Goal: Task Accomplishment & Management: Manage account settings

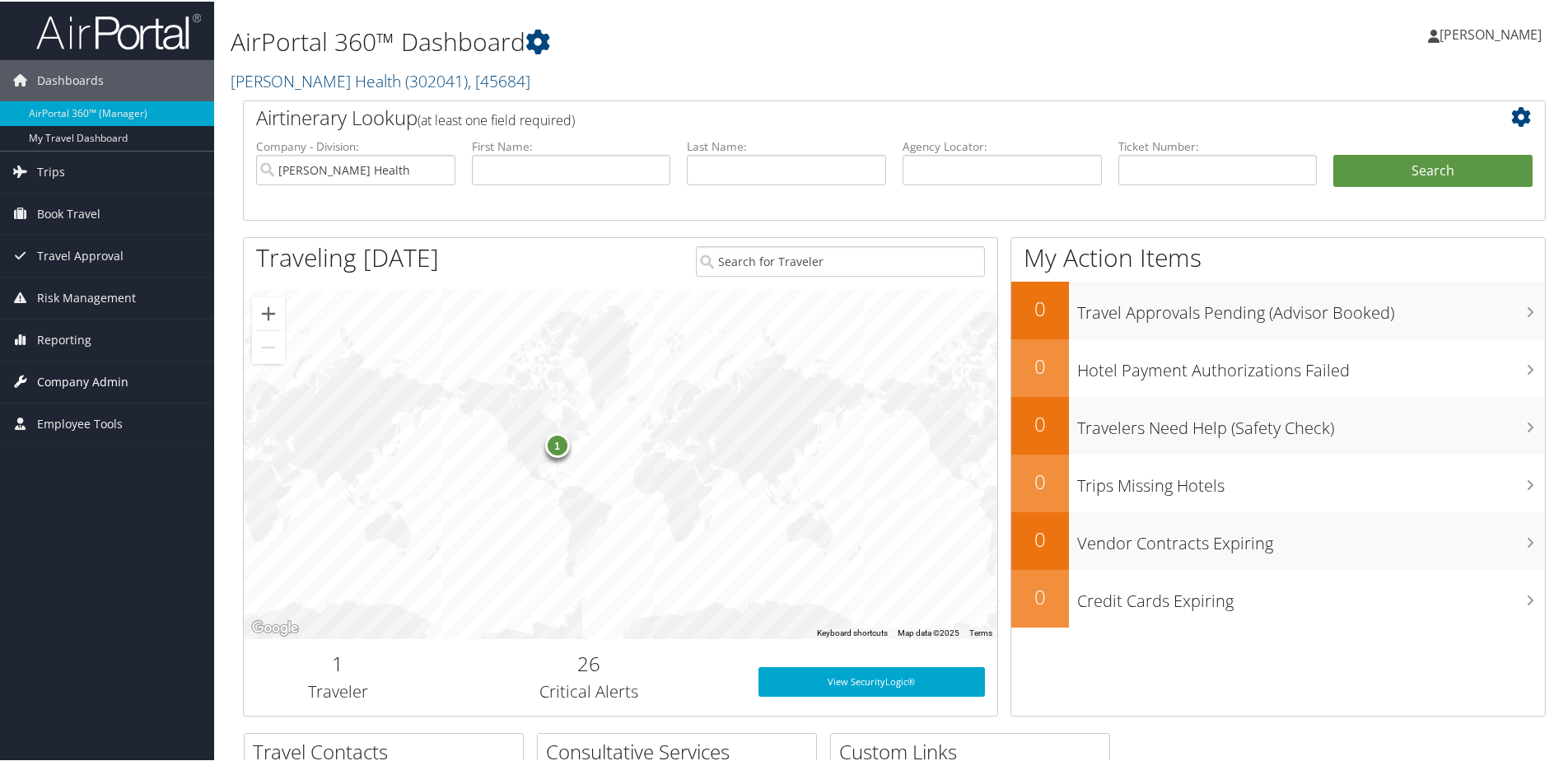
click at [76, 379] on span "Company Admin" at bounding box center [83, 380] width 91 height 41
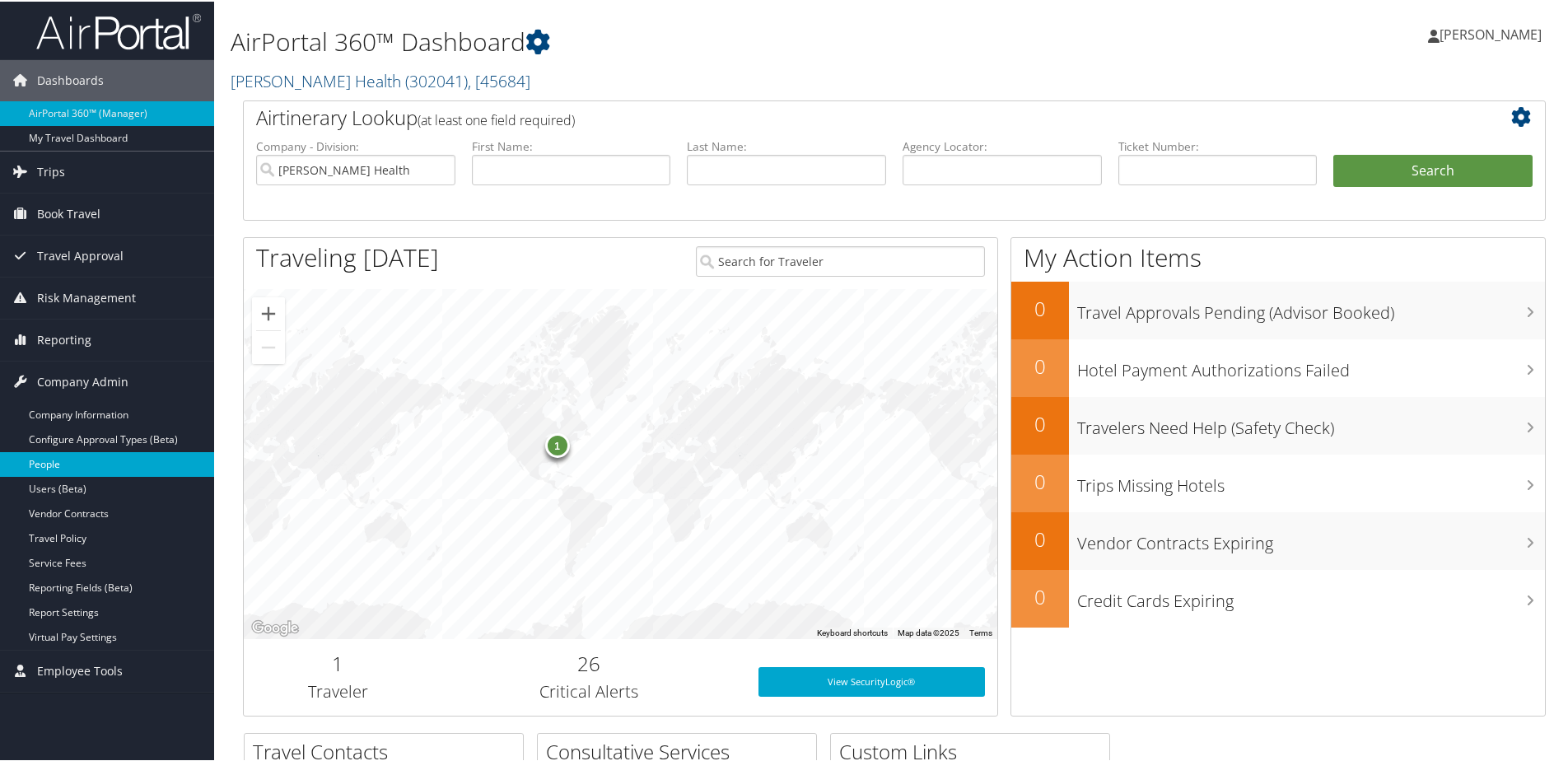
click at [42, 455] on link "People" at bounding box center [107, 463] width 214 height 25
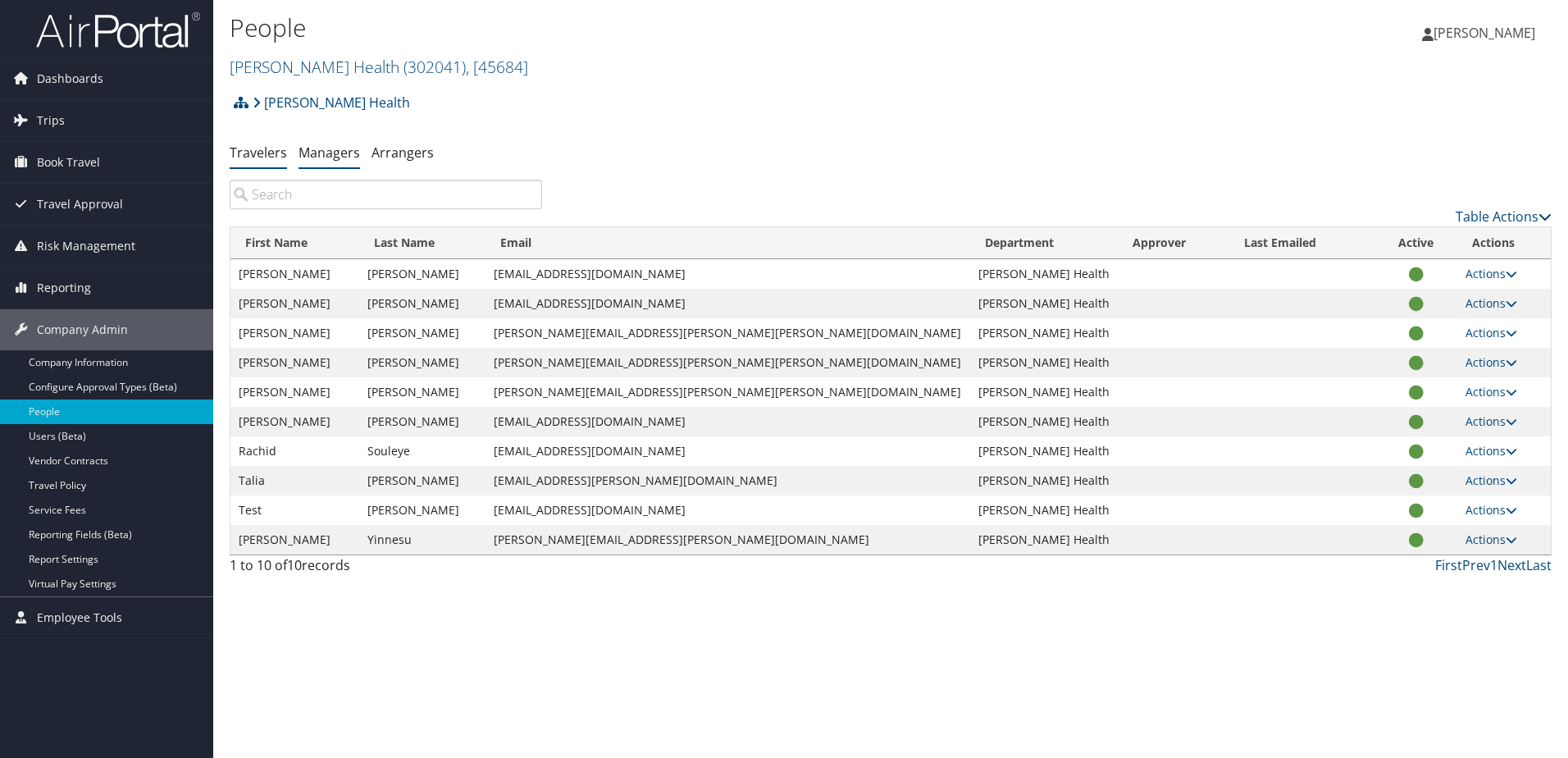
click at [329, 152] on link "Managers" at bounding box center [330, 152] width 61 height 18
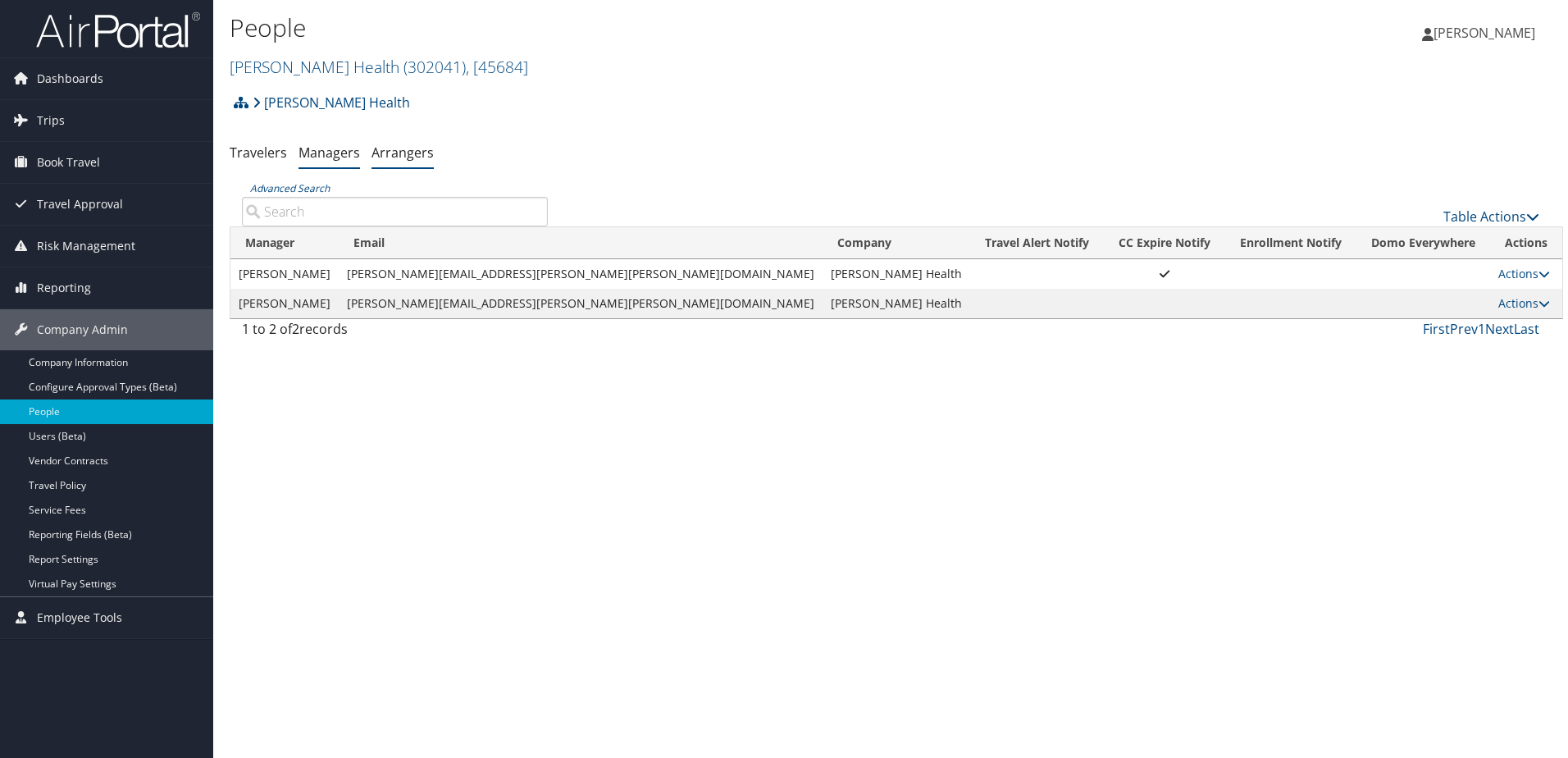
click at [405, 152] on link "Arrangers" at bounding box center [402, 152] width 62 height 18
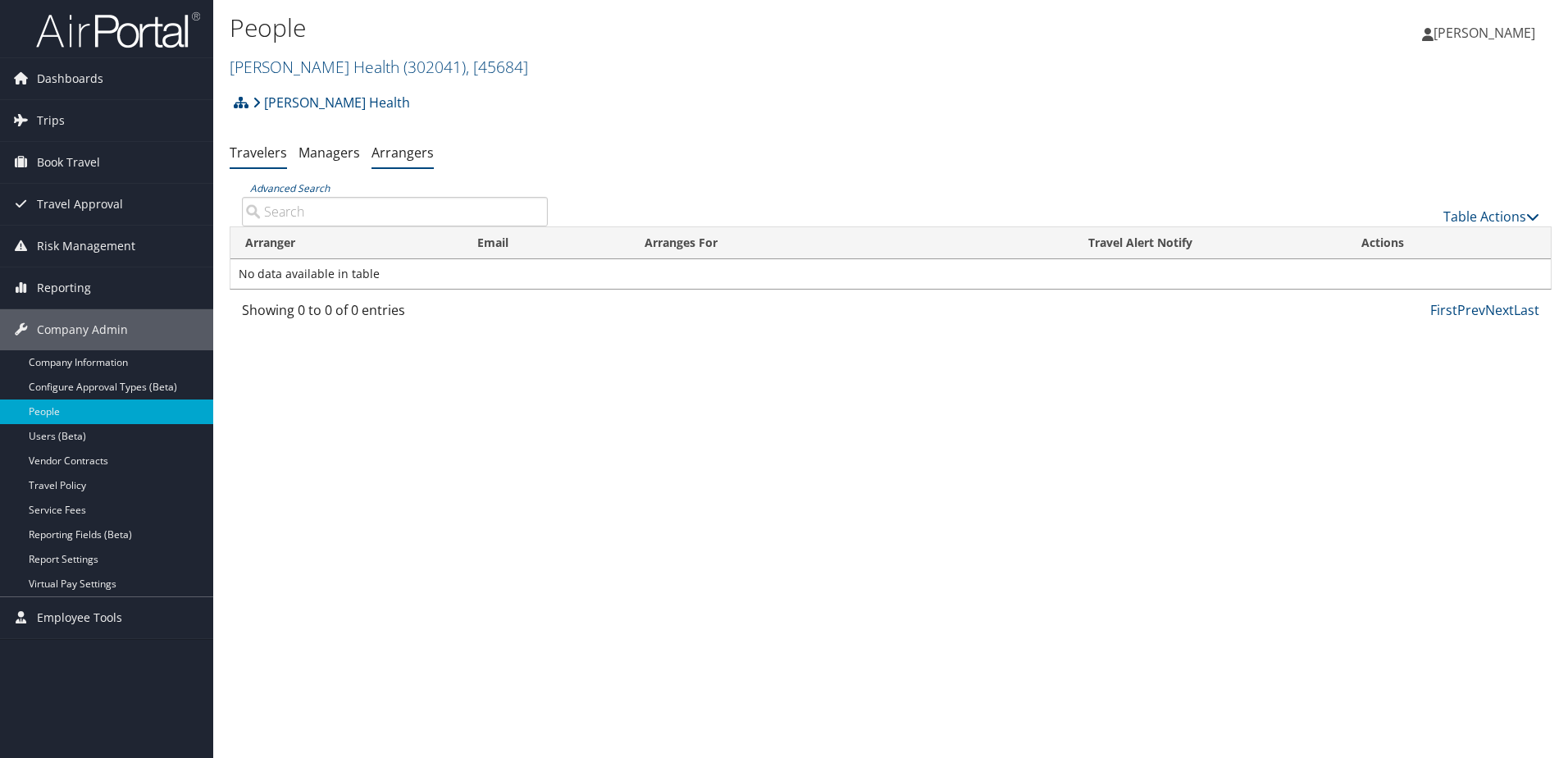
click at [257, 151] on link "Travelers" at bounding box center [258, 152] width 58 height 18
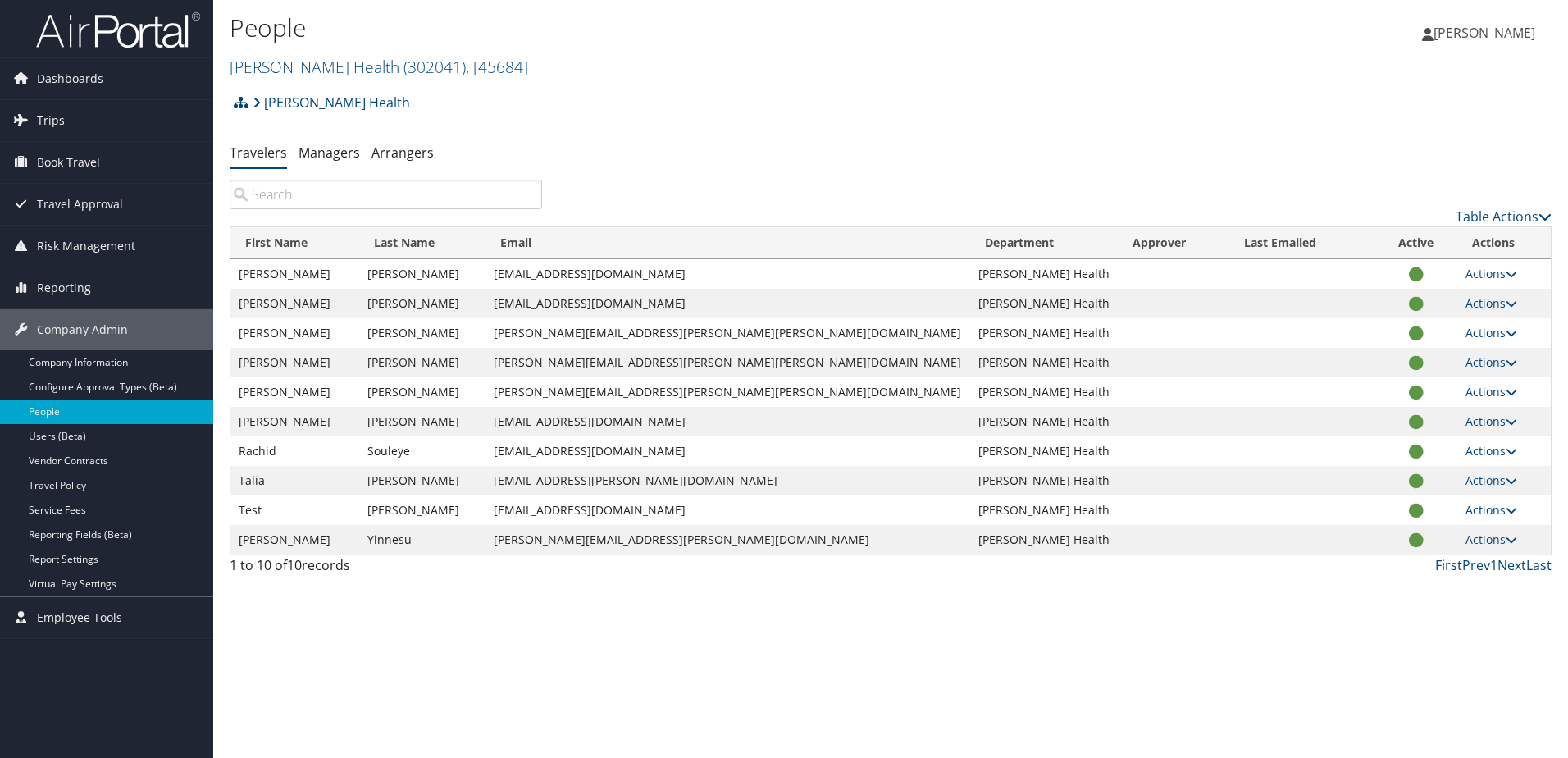
click at [1495, 26] on span "Leah Hoskins" at bounding box center [1484, 33] width 102 height 18
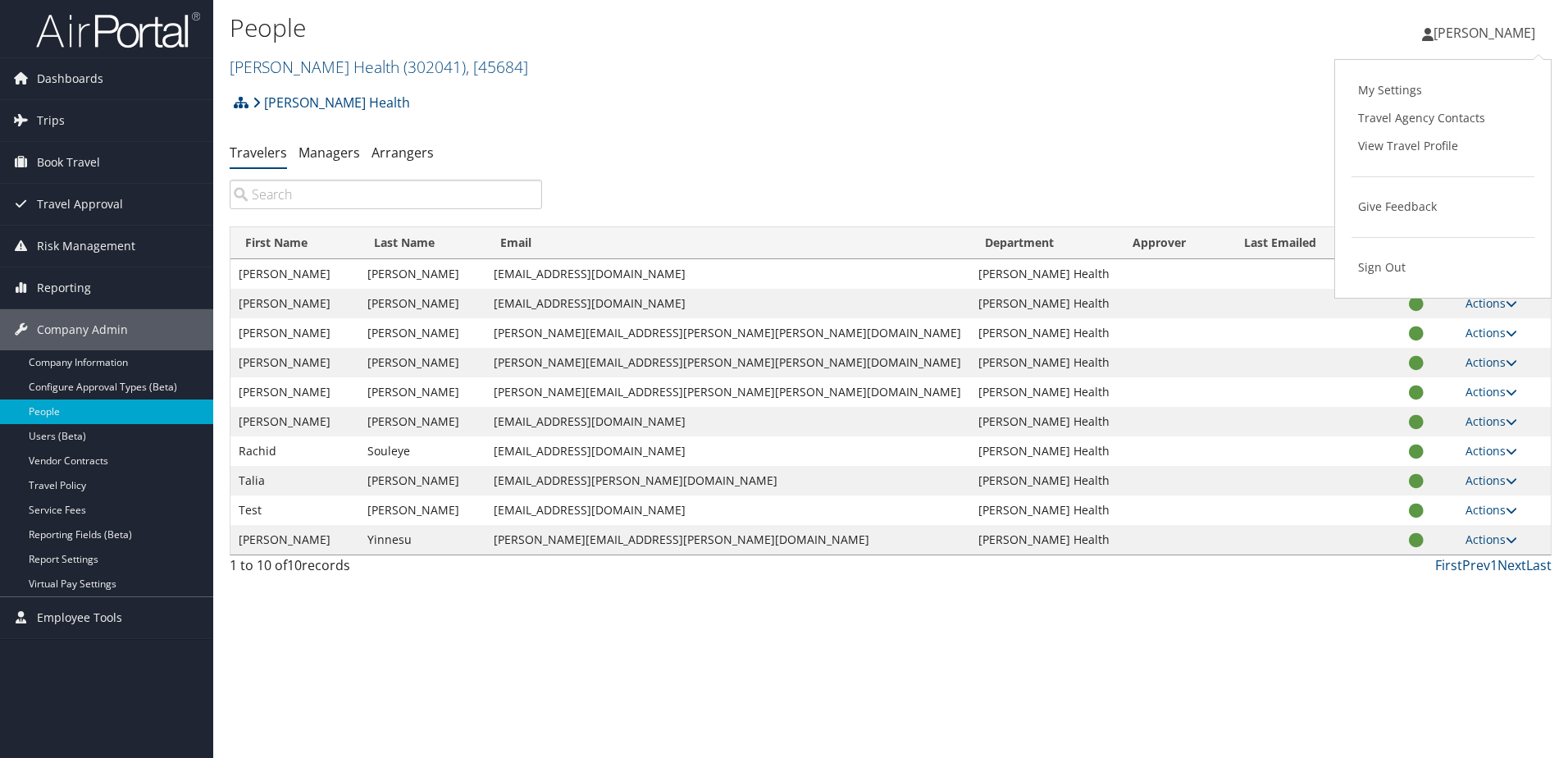
click at [1138, 151] on ul "Travelers Managers Arrangers" at bounding box center [890, 153] width 1322 height 30
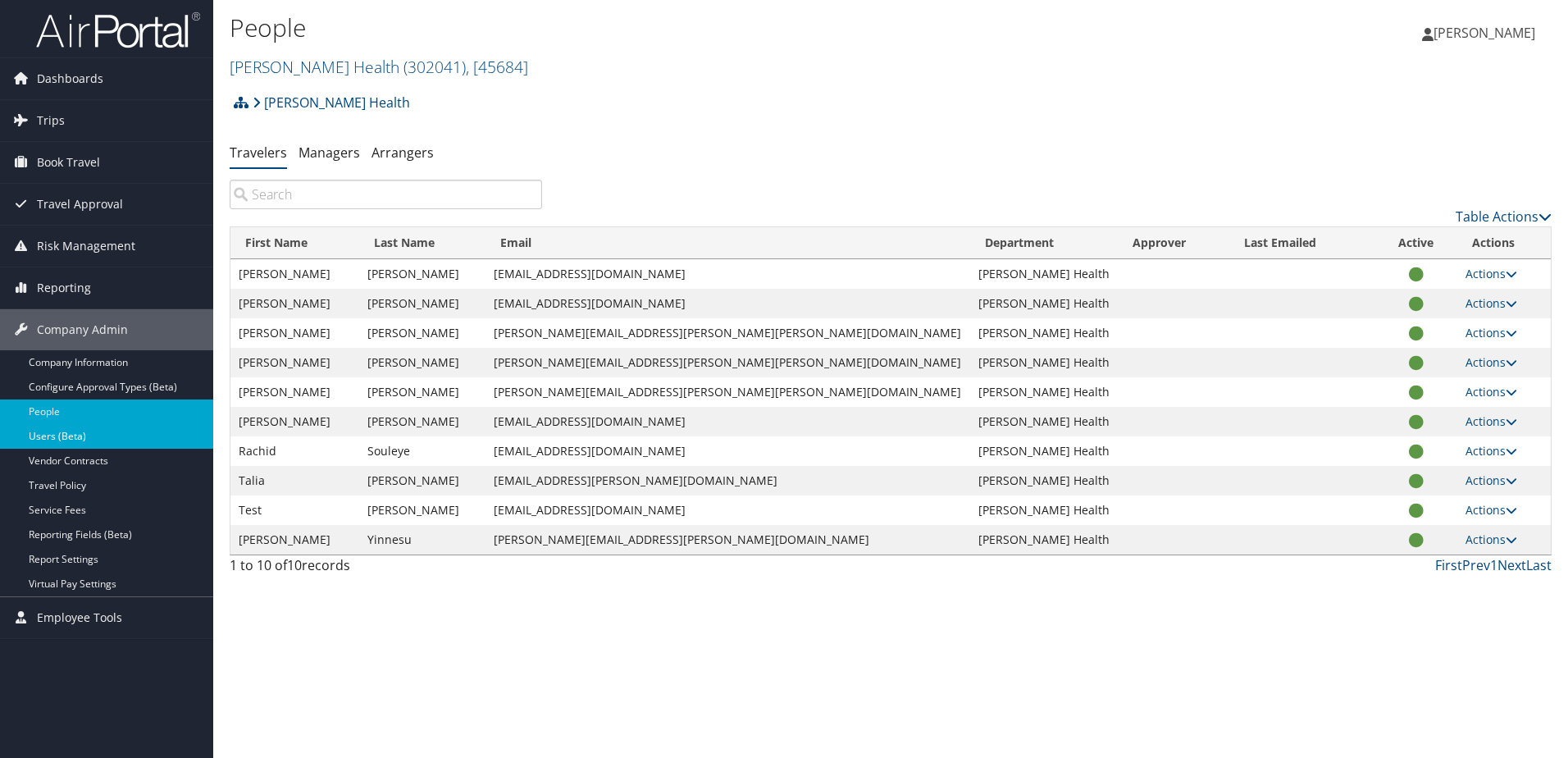
click at [37, 435] on link "Users (Beta)" at bounding box center [107, 437] width 214 height 25
click at [439, 653] on div "People Aultman Health ( 302041 ) , [ 45684 ] Leah Hoskins Leah Hoskins My Setti…" at bounding box center [891, 379] width 1355 height 758
click at [400, 669] on div "People Aultman Health ( 302041 ) , [ 45684 ] Leah Hoskins Leah Hoskins My Setti…" at bounding box center [891, 379] width 1355 height 758
click at [79, 75] on span "Dashboards" at bounding box center [71, 79] width 67 height 41
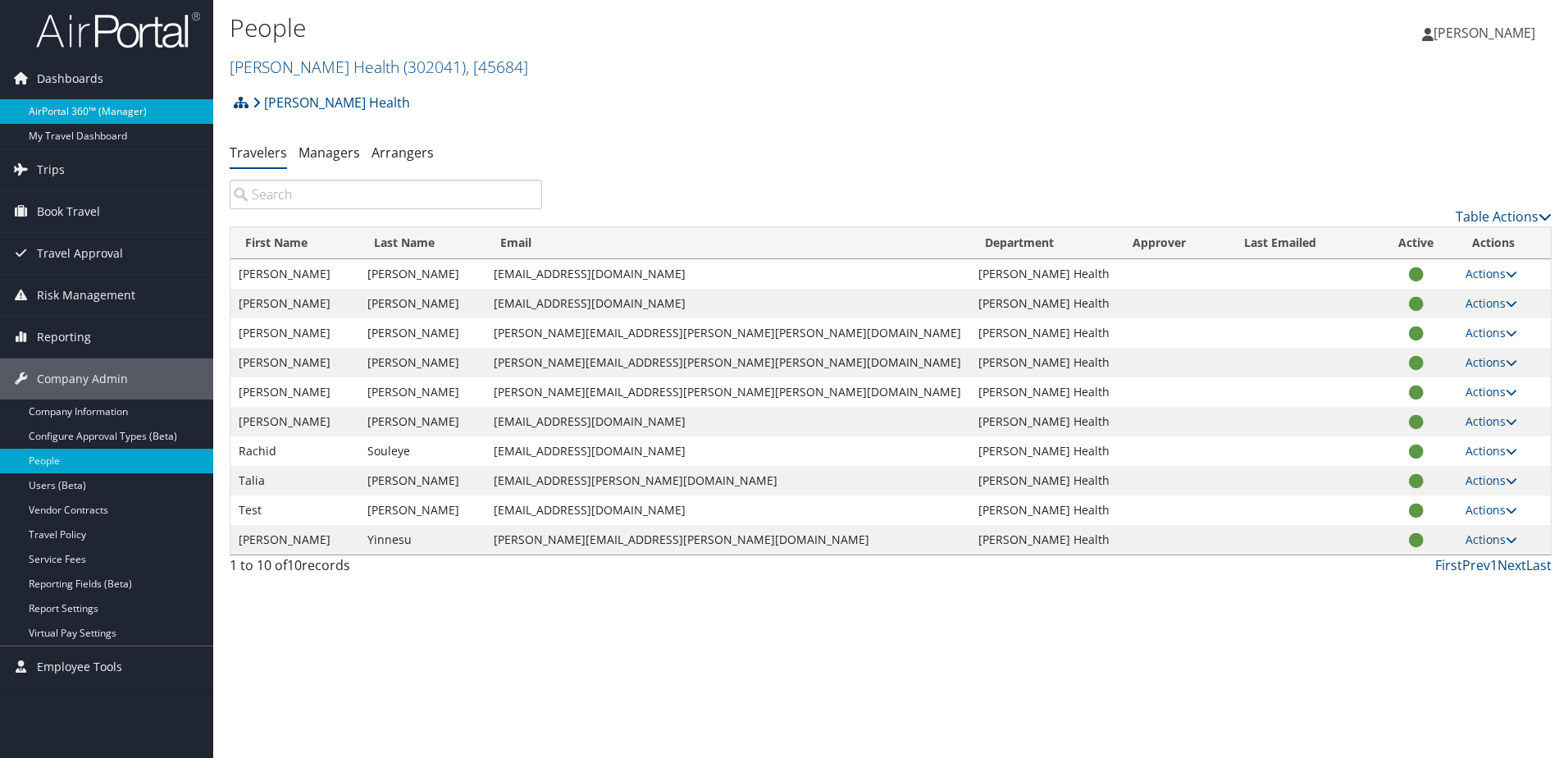
click at [57, 107] on link "AirPortal 360™ (Manager)" at bounding box center [107, 111] width 214 height 25
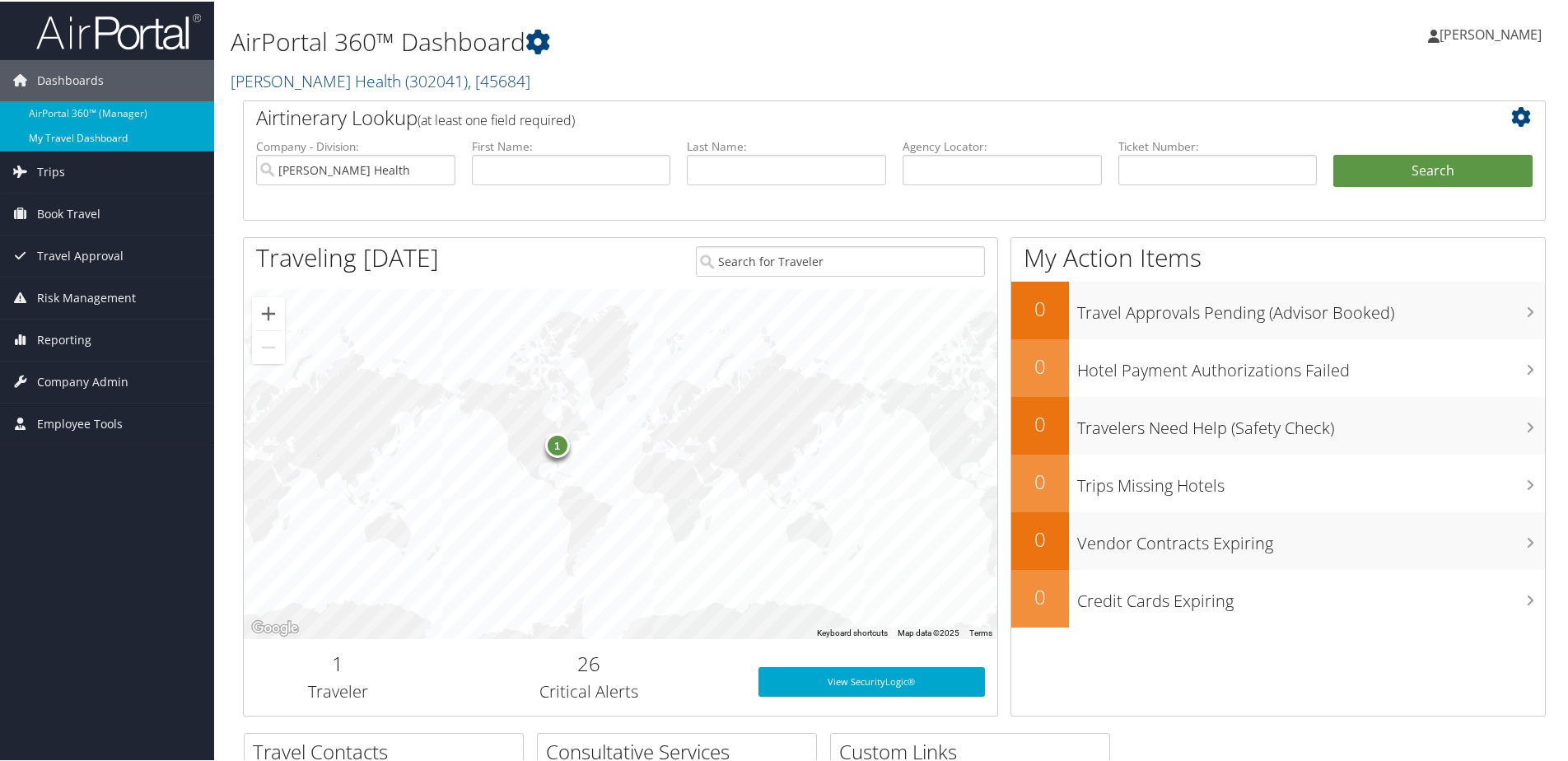
click at [81, 136] on link "My Travel Dashboard" at bounding box center [107, 136] width 214 height 25
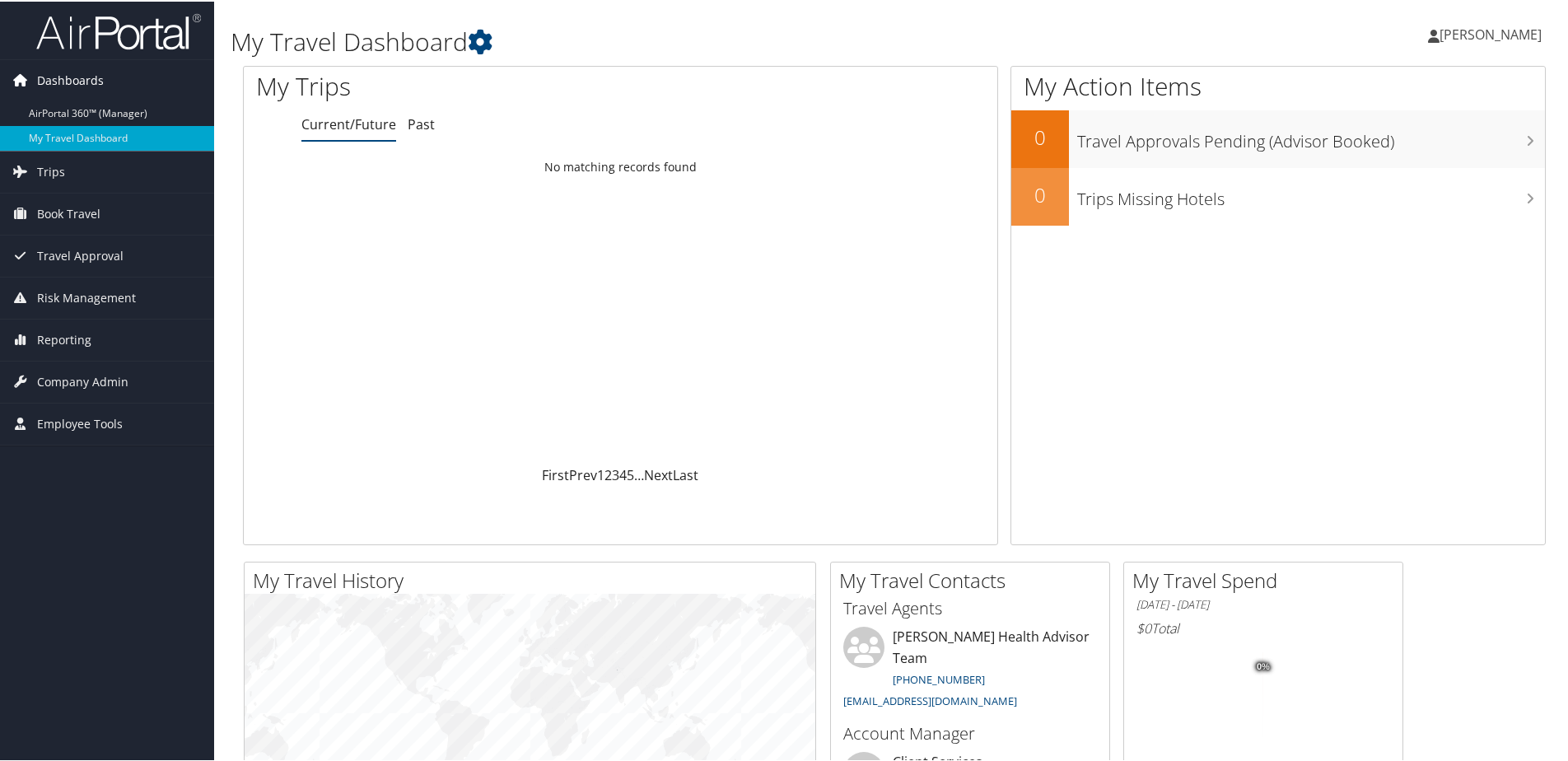
click at [60, 75] on span "Dashboards" at bounding box center [71, 79] width 67 height 41
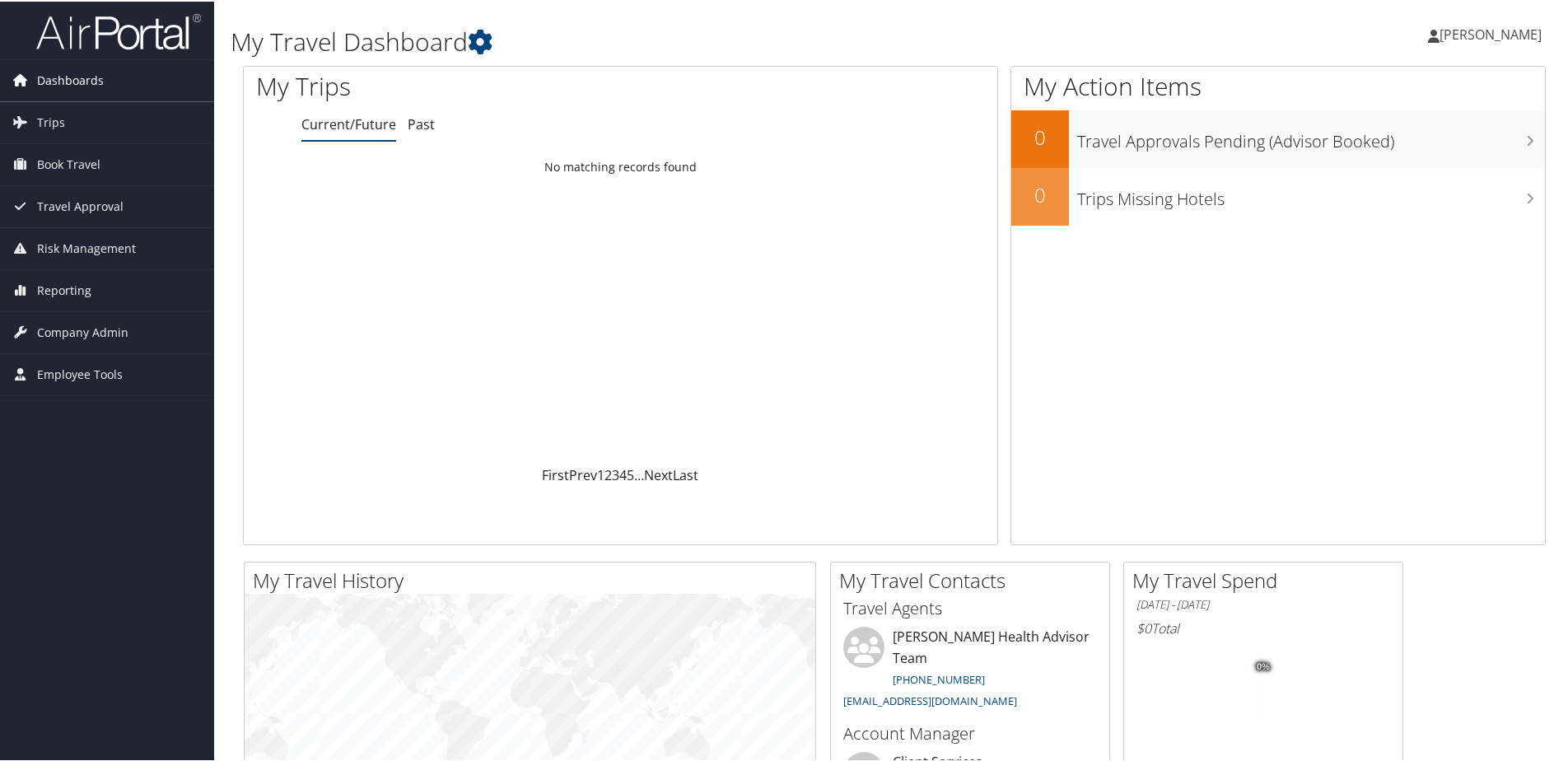
click at [60, 70] on span "Dashboards" at bounding box center [71, 79] width 67 height 41
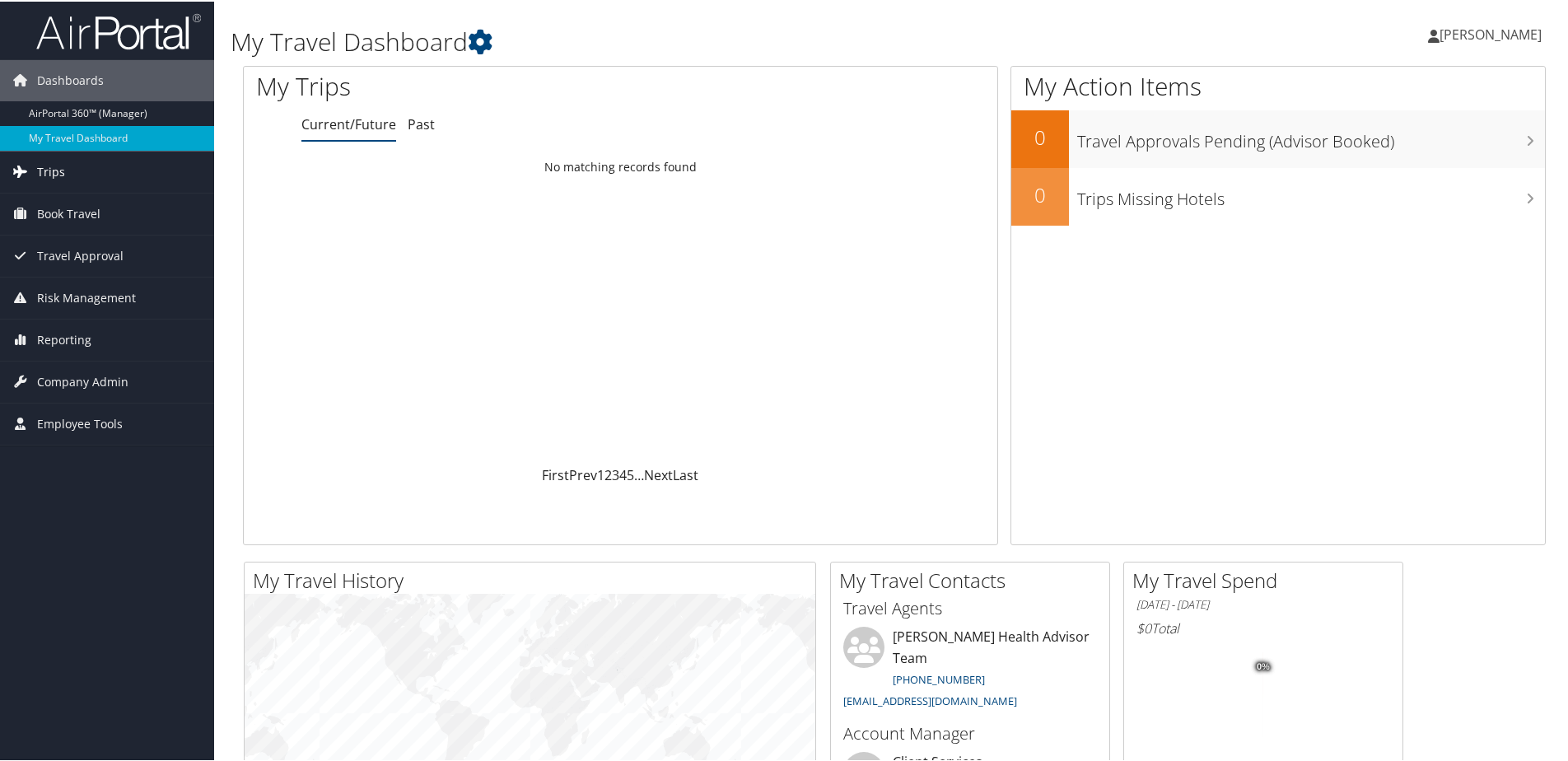
click at [44, 163] on span "Trips" at bounding box center [51, 171] width 28 height 41
click at [83, 331] on span "Book Travel" at bounding box center [69, 336] width 63 height 41
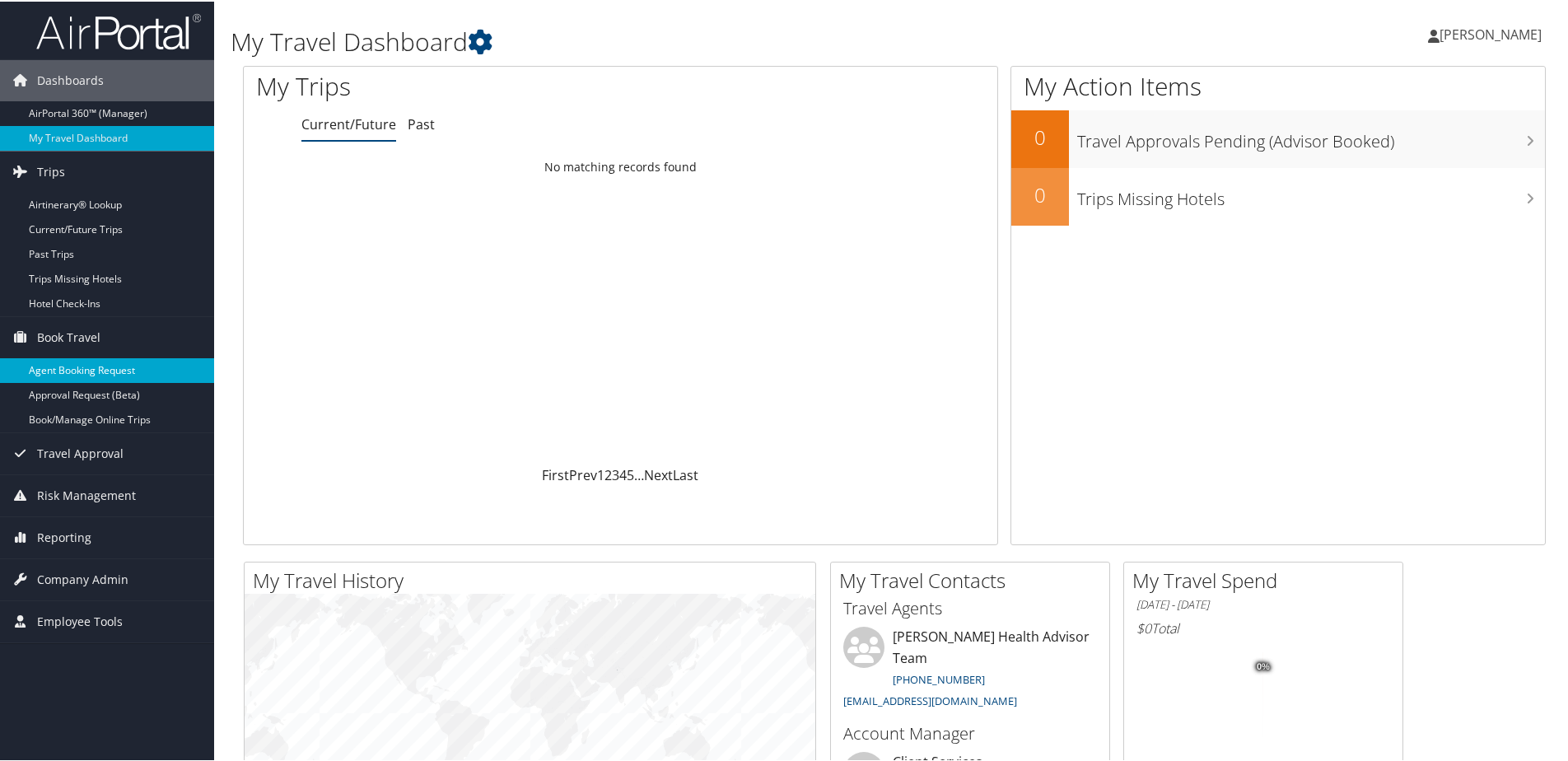
click at [77, 365] on link "Agent Booking Request" at bounding box center [107, 369] width 214 height 25
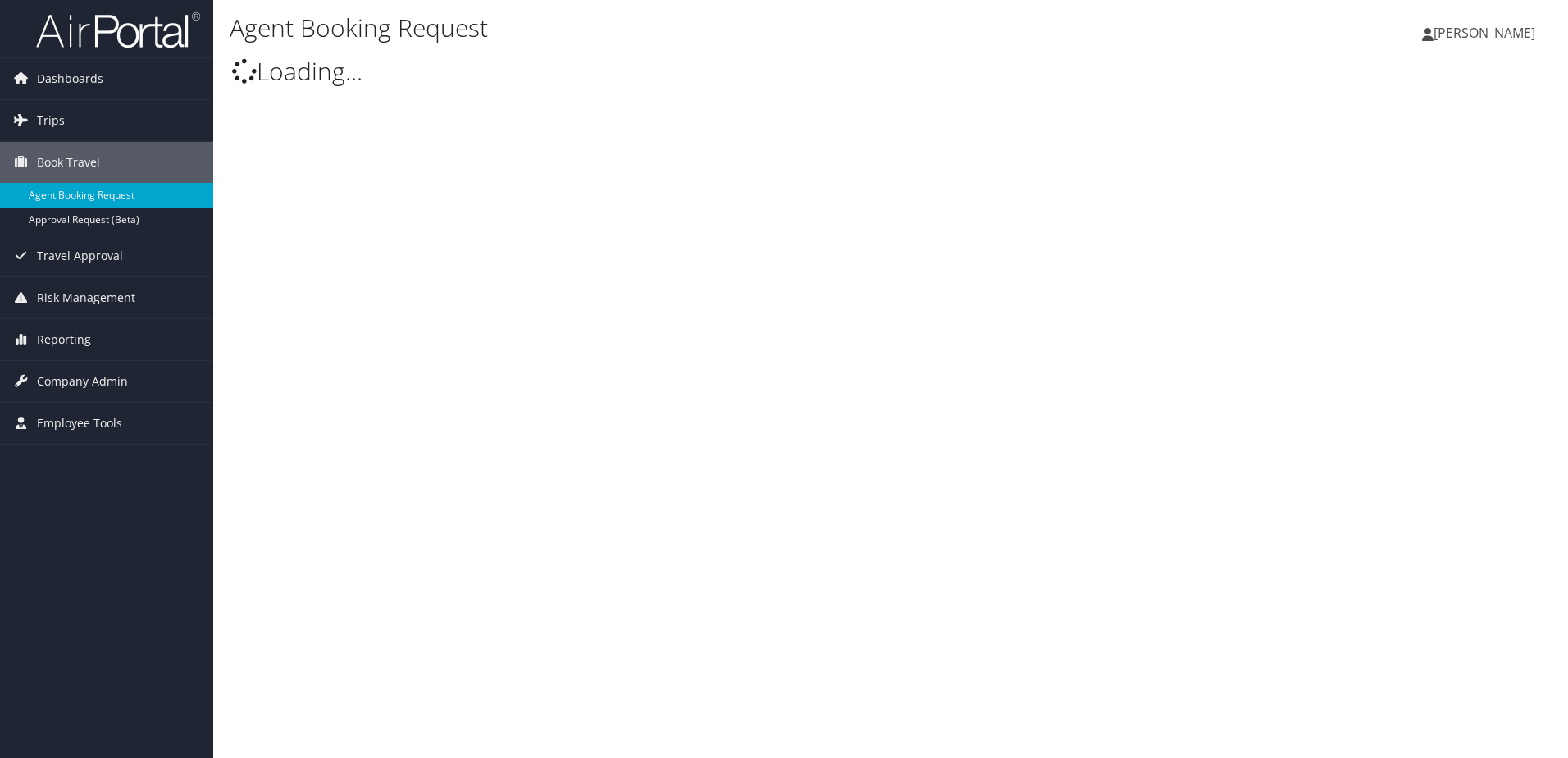
type input "[PERSON_NAME]"
select select "[EMAIL_ADDRESS][DOMAIN_NAME]"
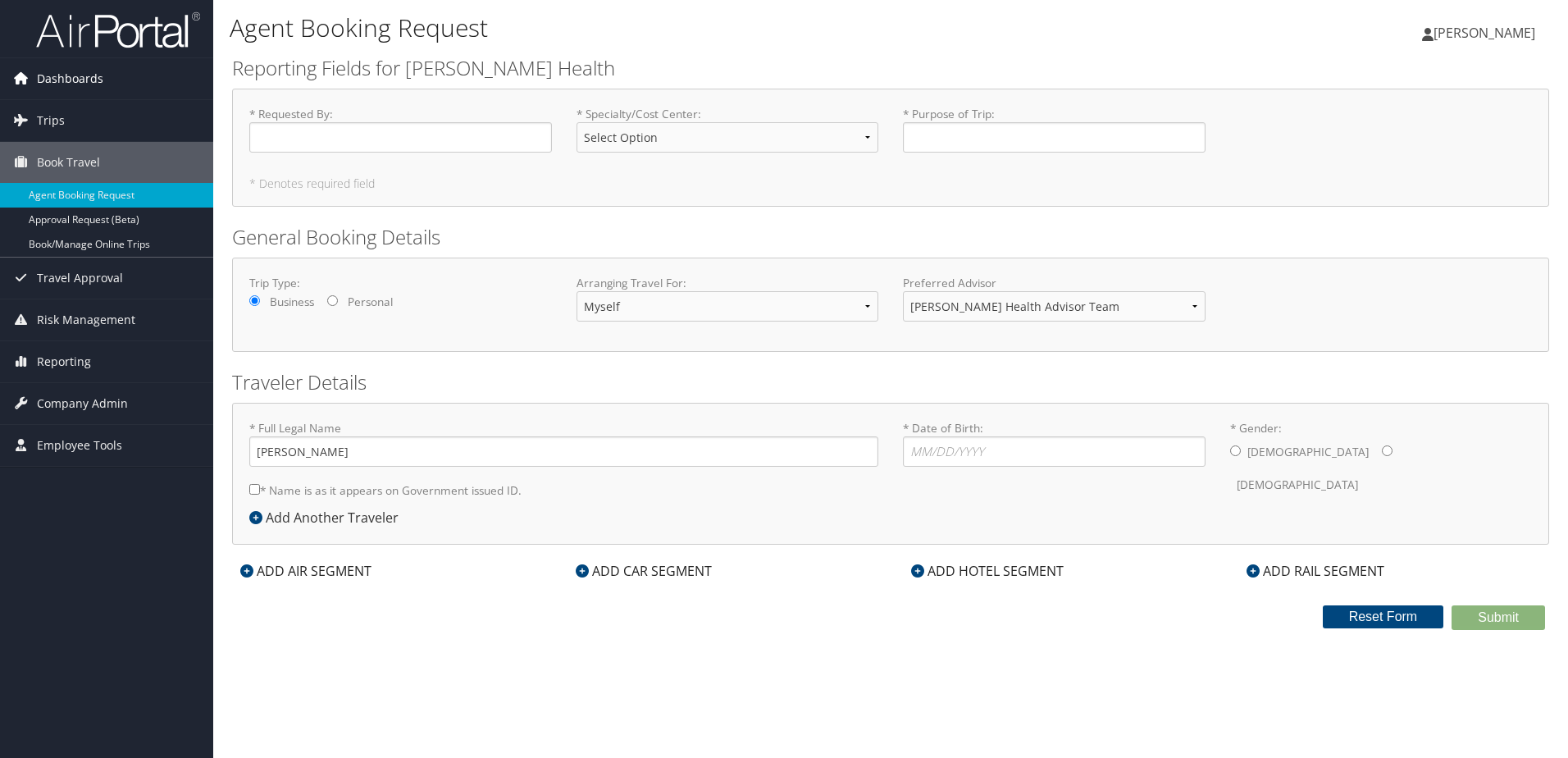
click at [93, 72] on span "Dashboards" at bounding box center [71, 79] width 67 height 41
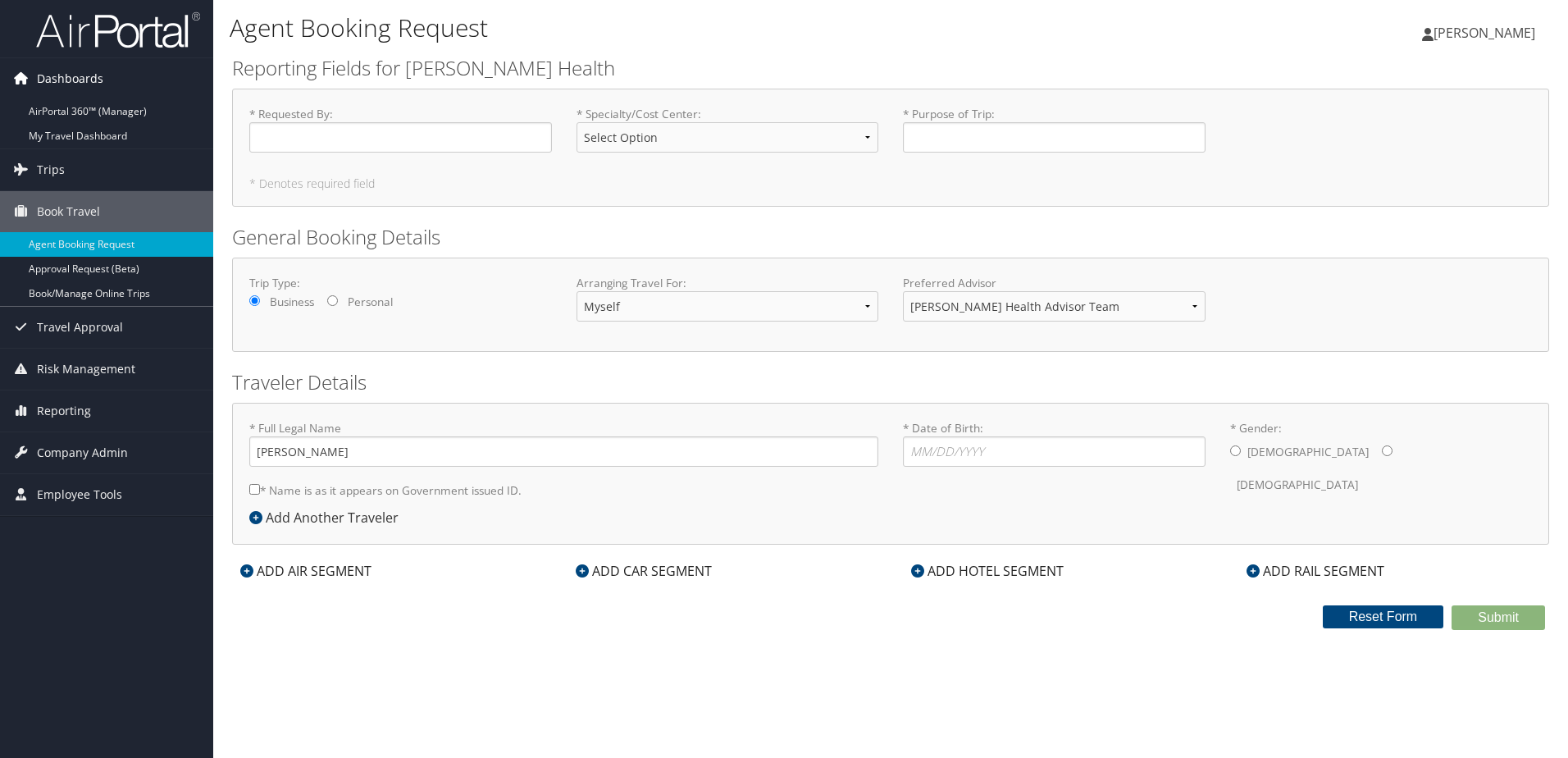
click at [67, 70] on span "Dashboards" at bounding box center [71, 79] width 67 height 41
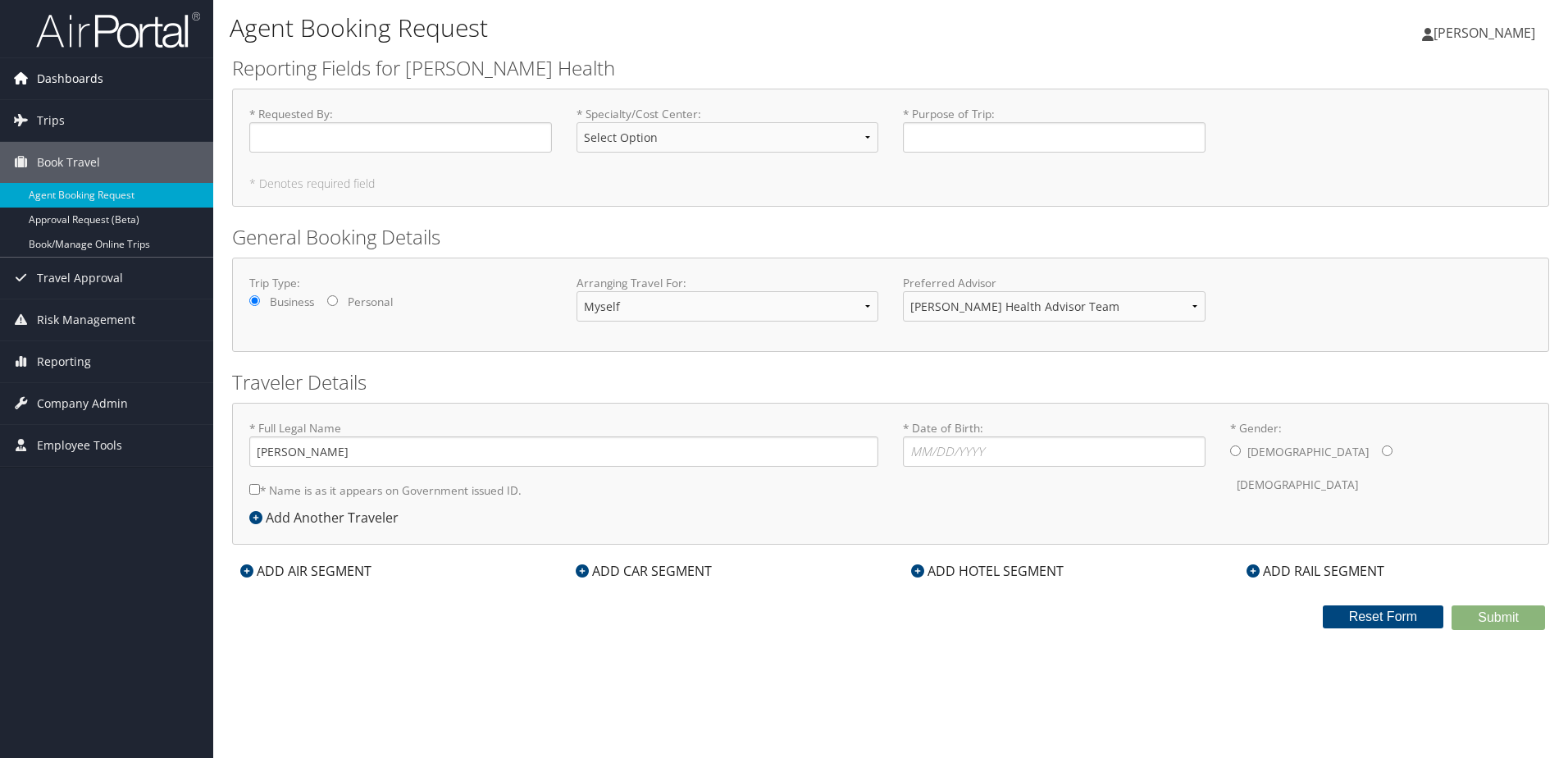
click at [53, 74] on span "Dashboards" at bounding box center [71, 79] width 67 height 41
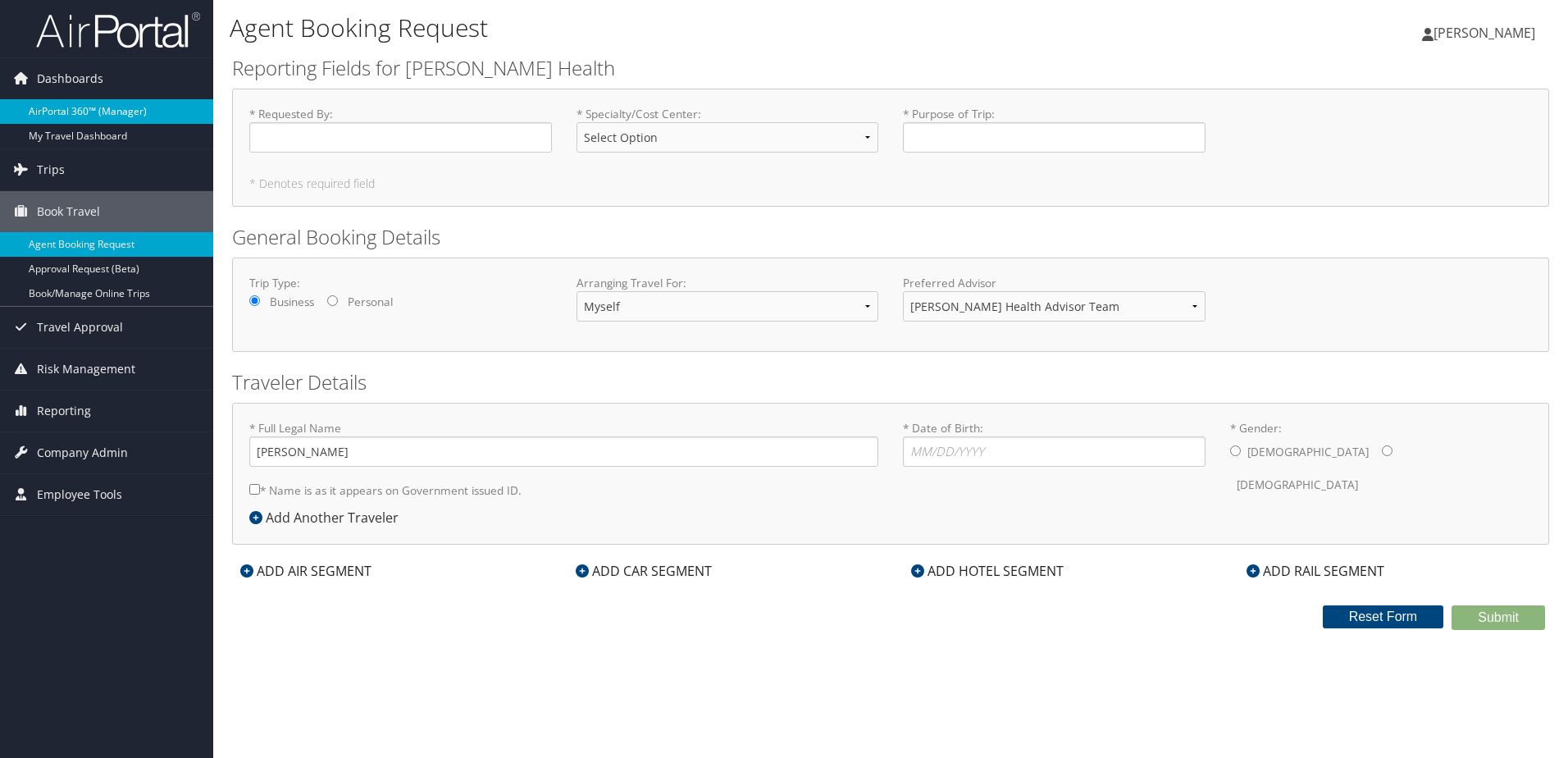
click at [57, 109] on link "AirPortal 360™ (Manager)" at bounding box center [107, 111] width 214 height 25
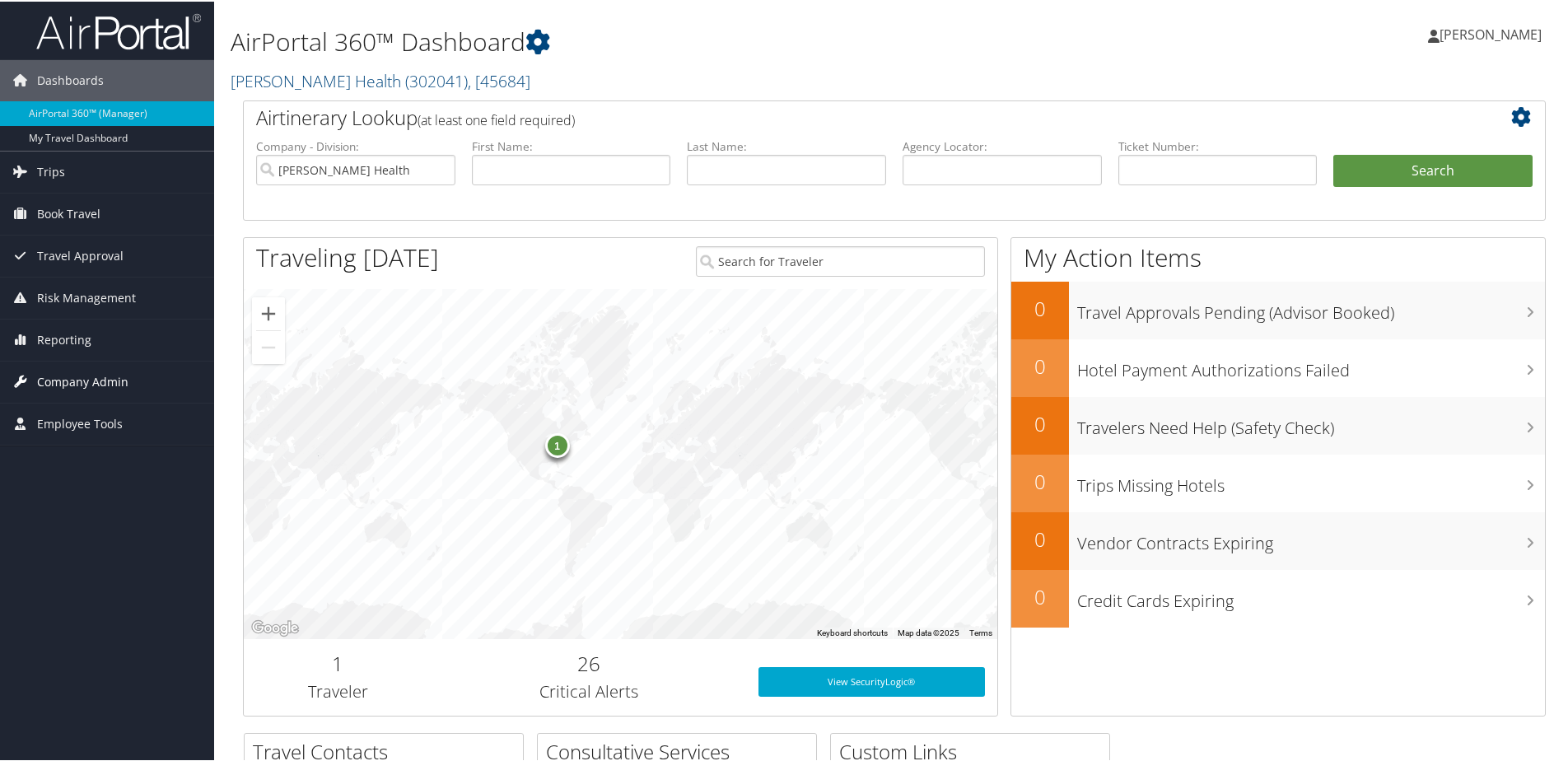
click at [60, 374] on span "Company Admin" at bounding box center [83, 380] width 91 height 41
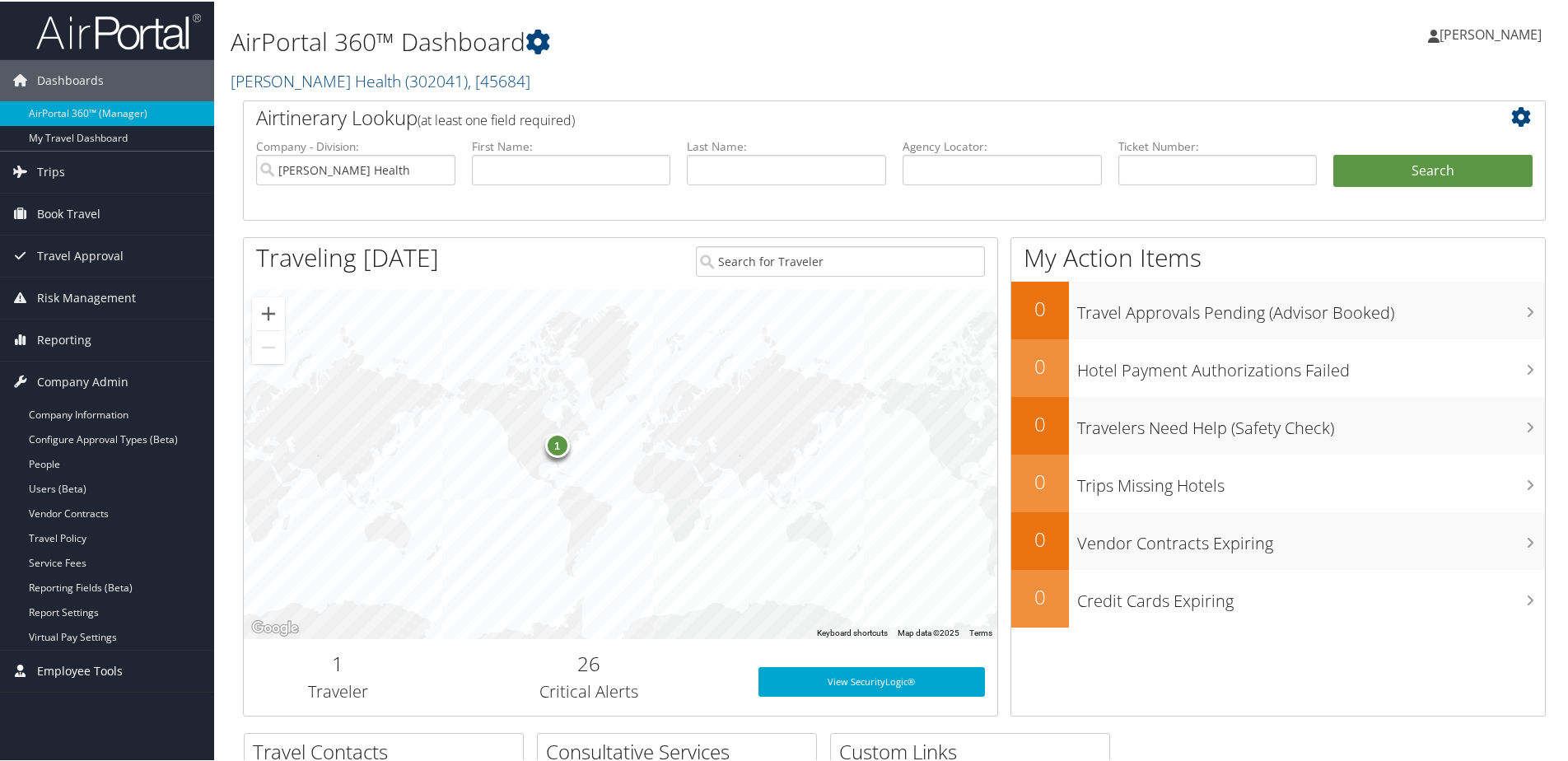
click at [83, 669] on span "Employee Tools" at bounding box center [80, 670] width 86 height 41
click at [47, 171] on span "Trips" at bounding box center [51, 171] width 28 height 41
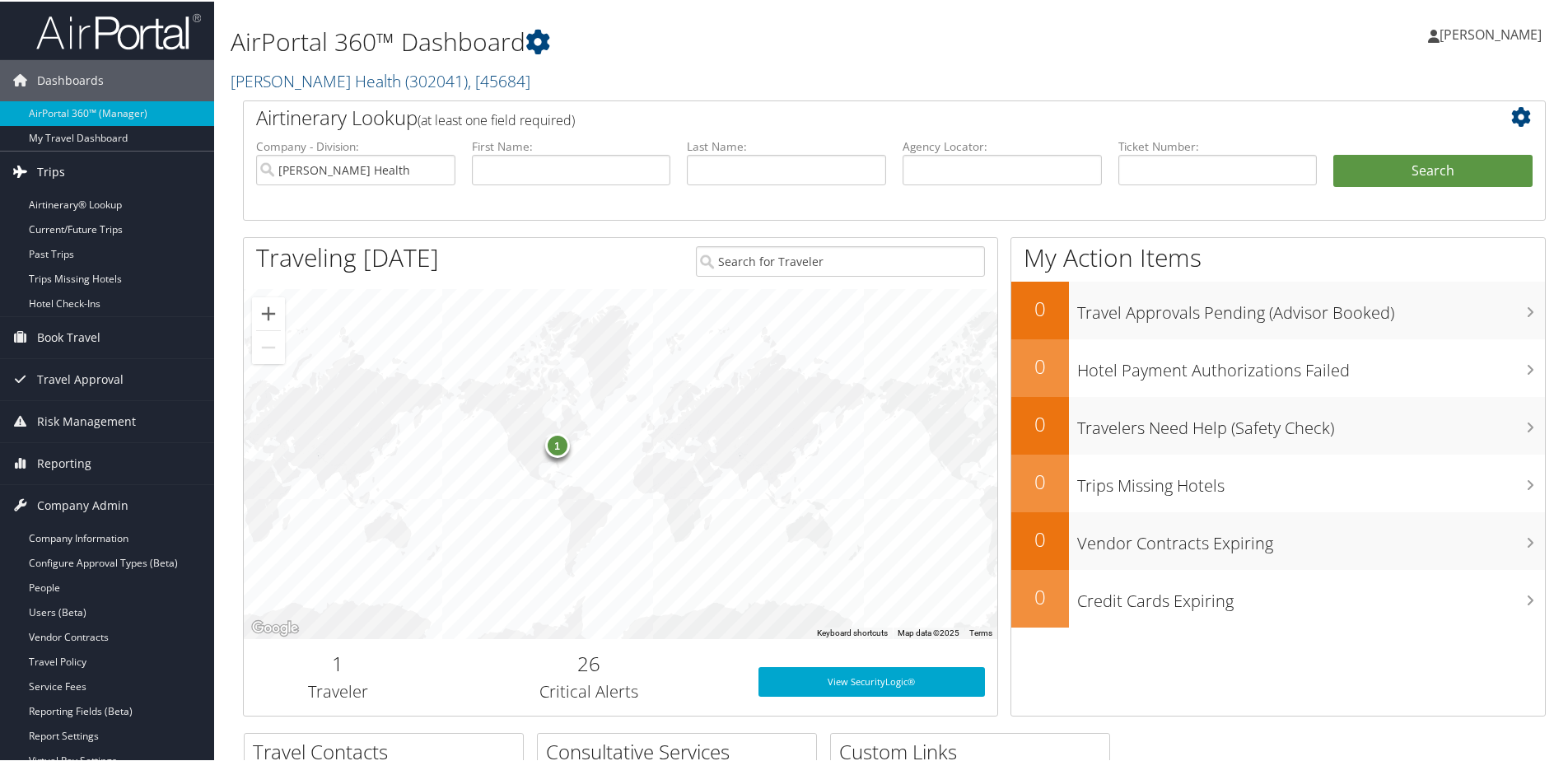
click at [69, 162] on link "Trips" at bounding box center [107, 171] width 214 height 41
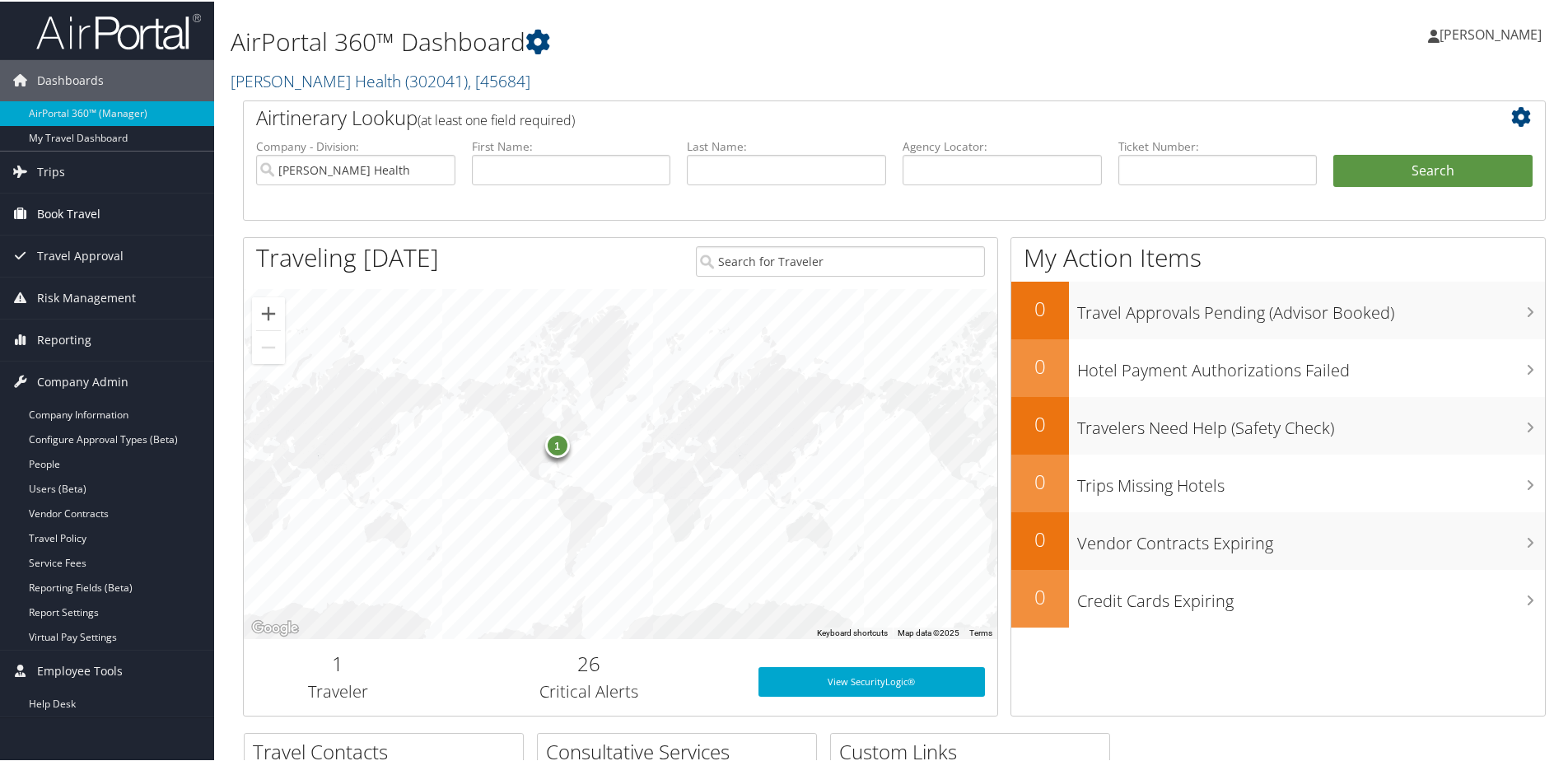
click at [76, 207] on span "Book Travel" at bounding box center [69, 213] width 63 height 41
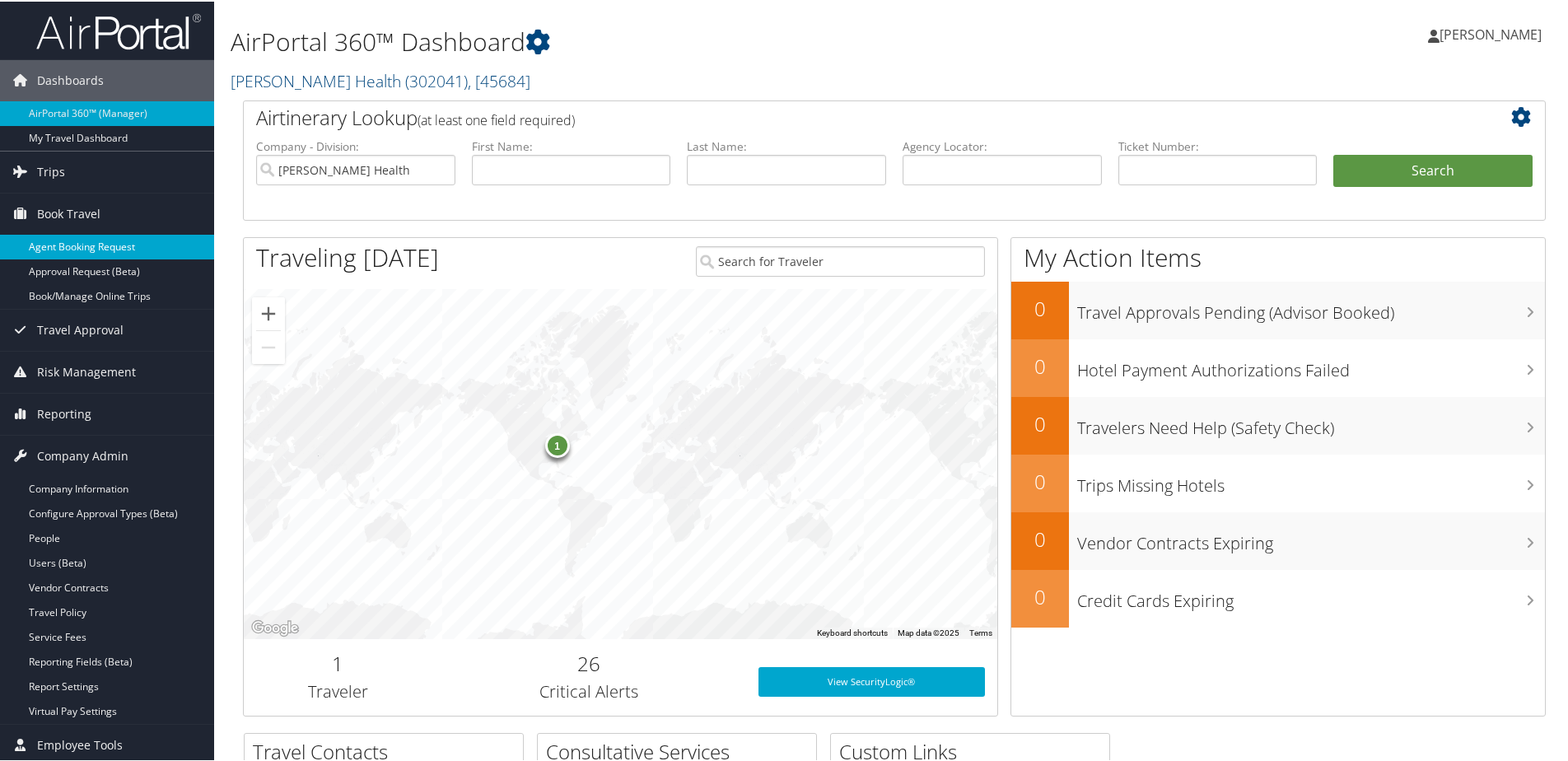
click at [81, 241] on link "Agent Booking Request" at bounding box center [107, 245] width 214 height 25
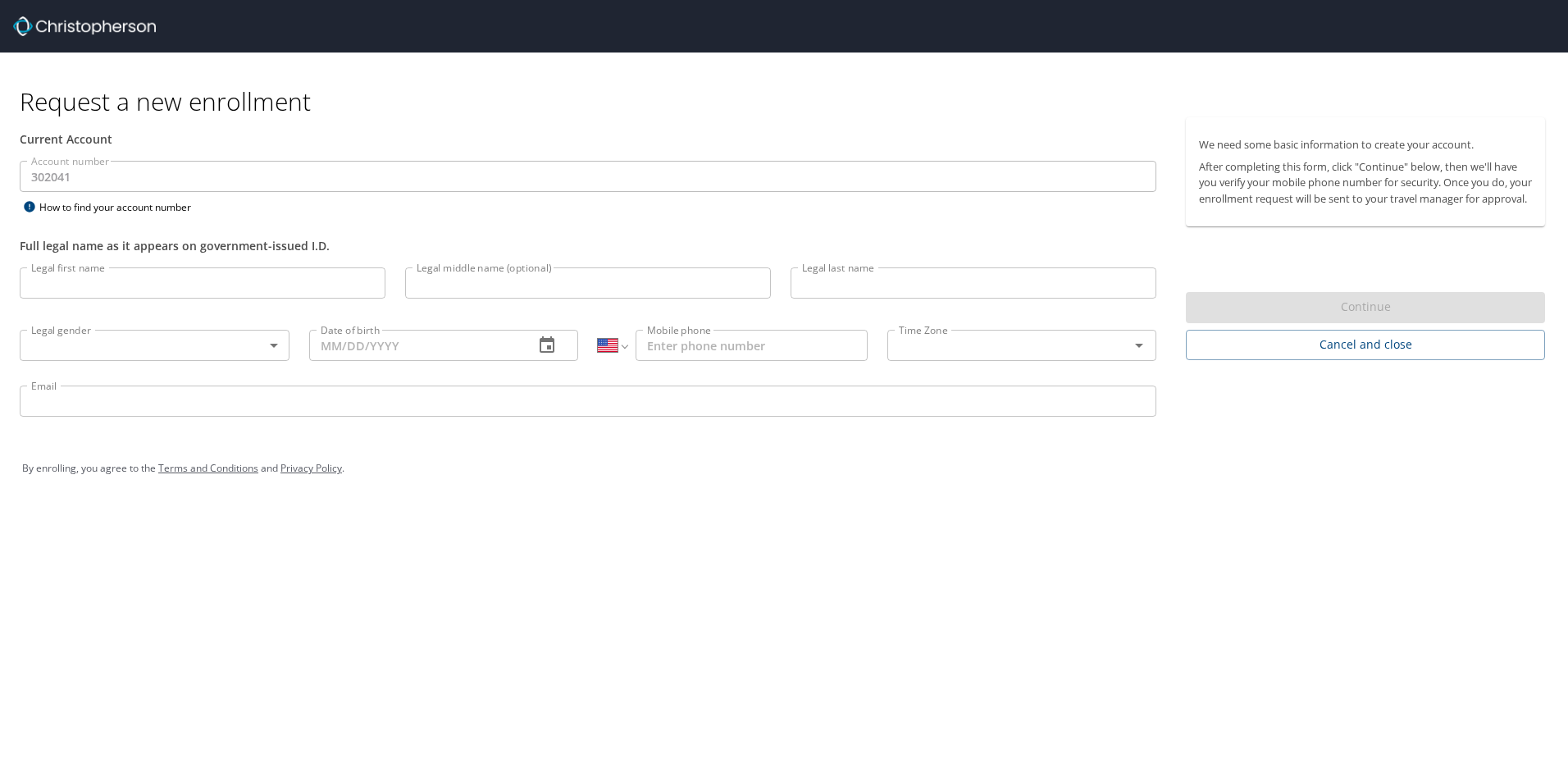
select select "US"
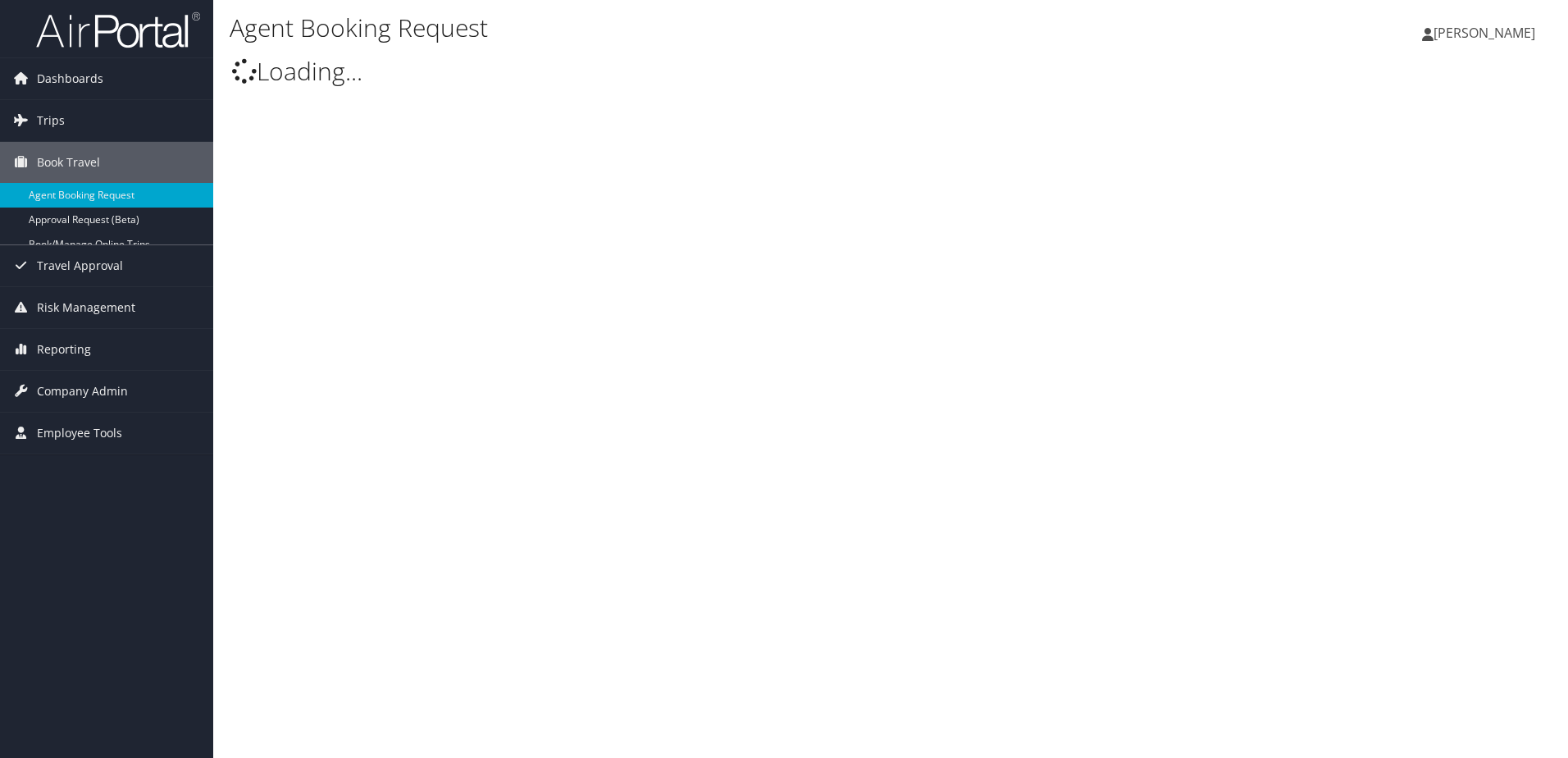
select select "trips@cbtravel.com"
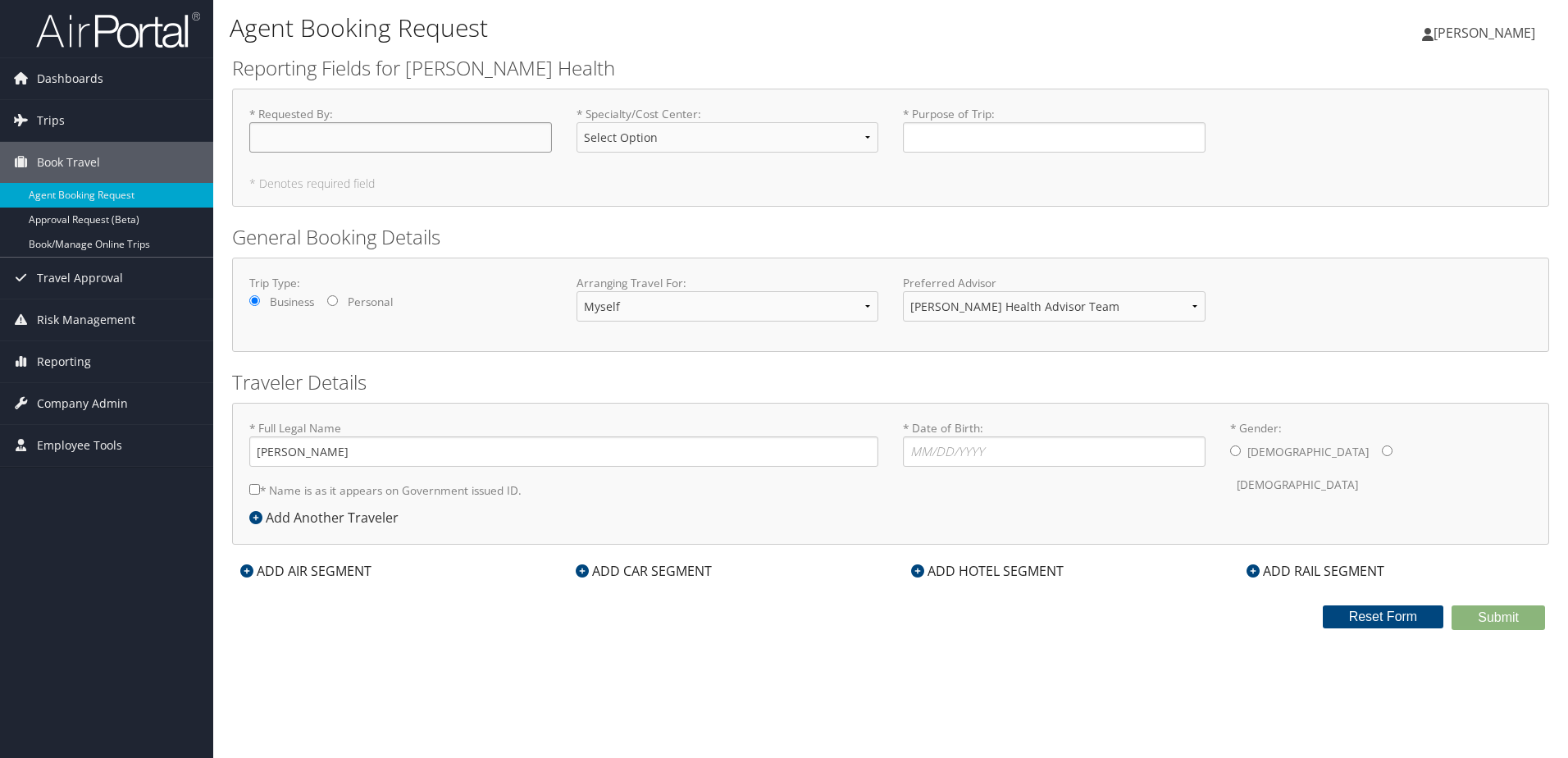
click at [356, 138] on input "* Requested By : Required" at bounding box center [401, 137] width 303 height 31
click at [631, 293] on select "Myself Another Traveler Guest Traveler" at bounding box center [728, 307] width 303 height 31
click at [486, 378] on h2 "Traveler Details" at bounding box center [890, 383] width 1317 height 28
click at [104, 243] on link "Book/Manage Online Trips" at bounding box center [107, 244] width 214 height 25
click at [85, 399] on span "Company Admin" at bounding box center [83, 404] width 91 height 41
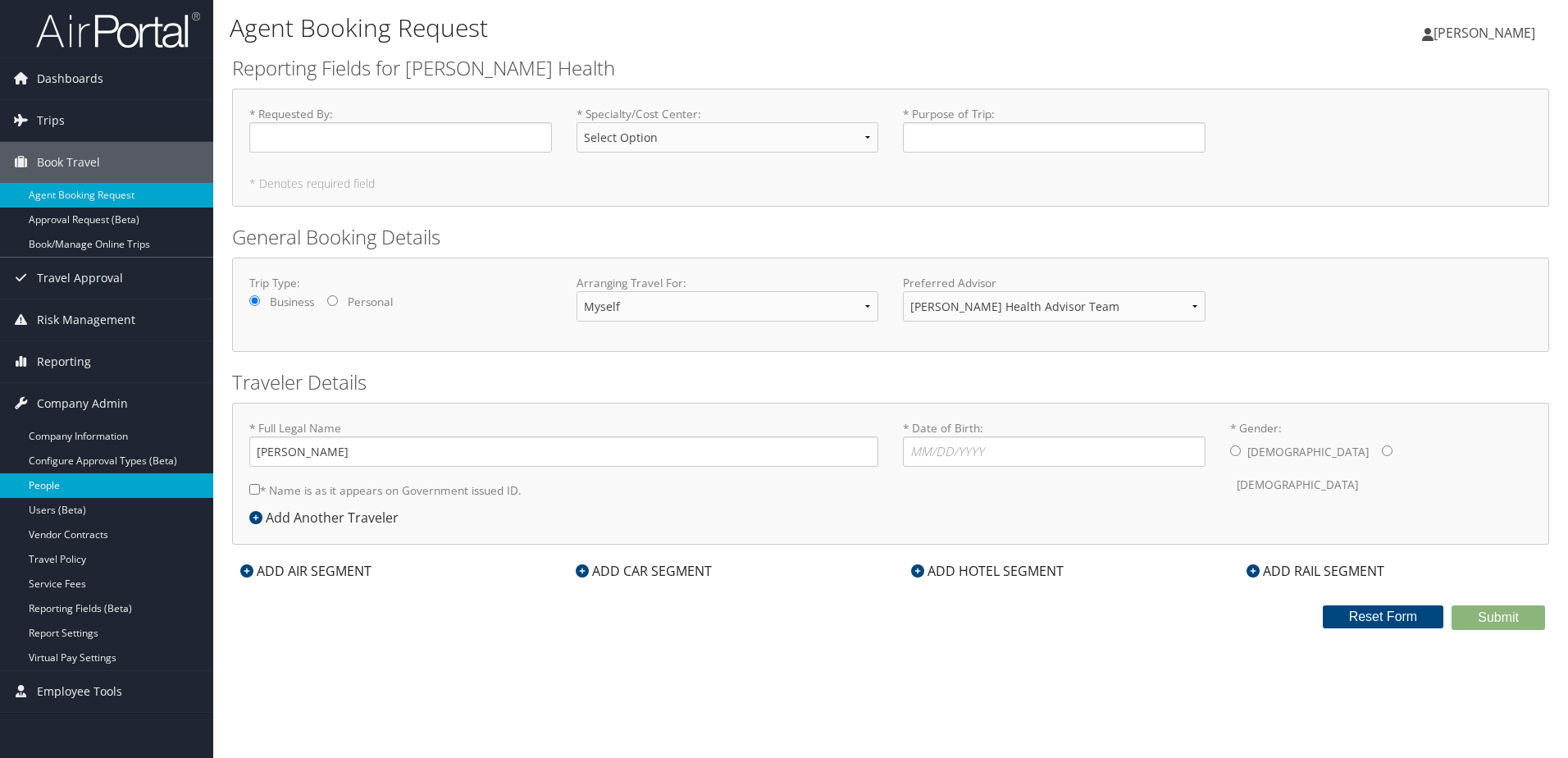
click at [96, 488] on link "People" at bounding box center [107, 486] width 214 height 25
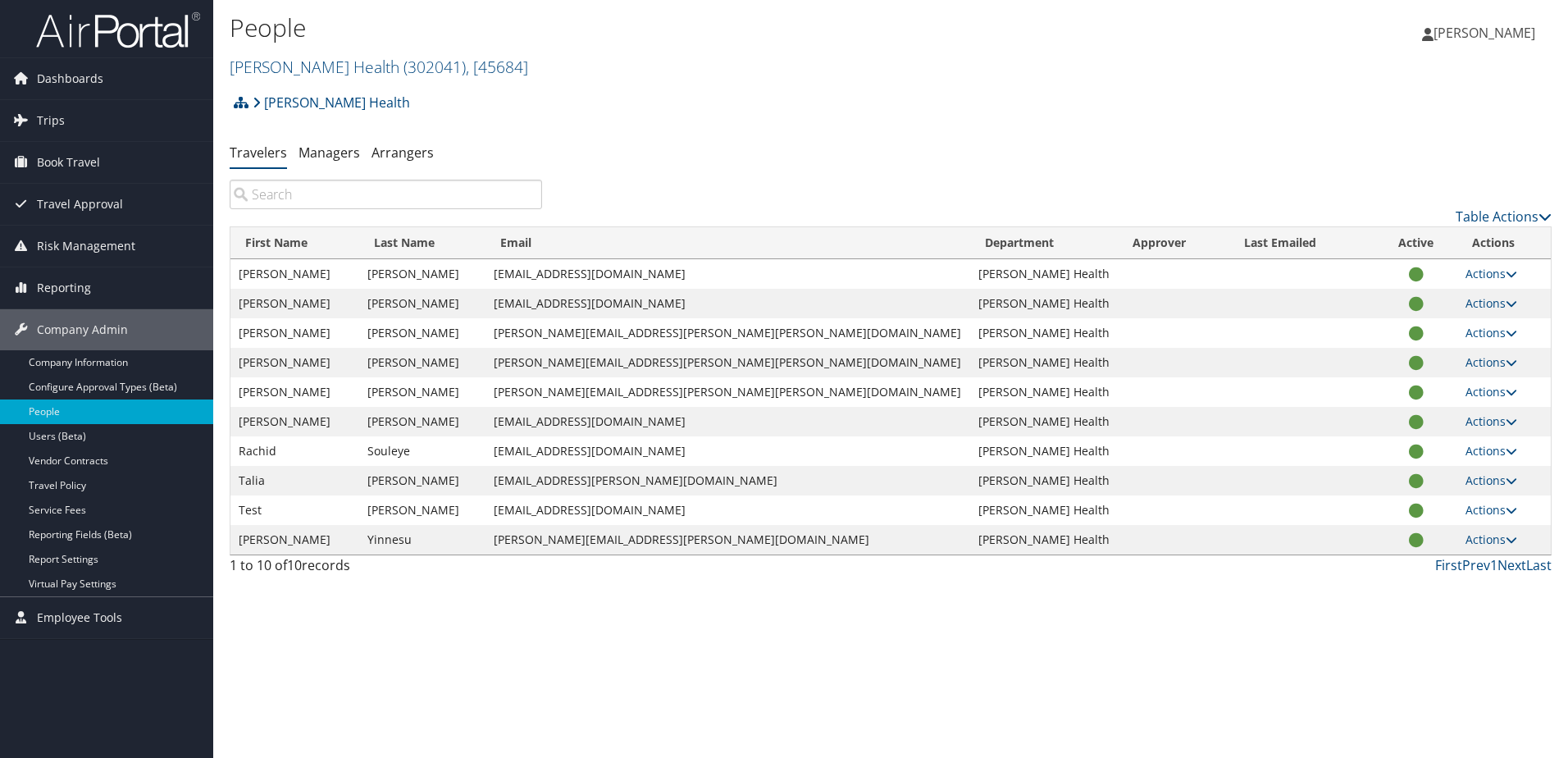
click at [1470, 31] on span "[PERSON_NAME]" at bounding box center [1484, 33] width 102 height 18
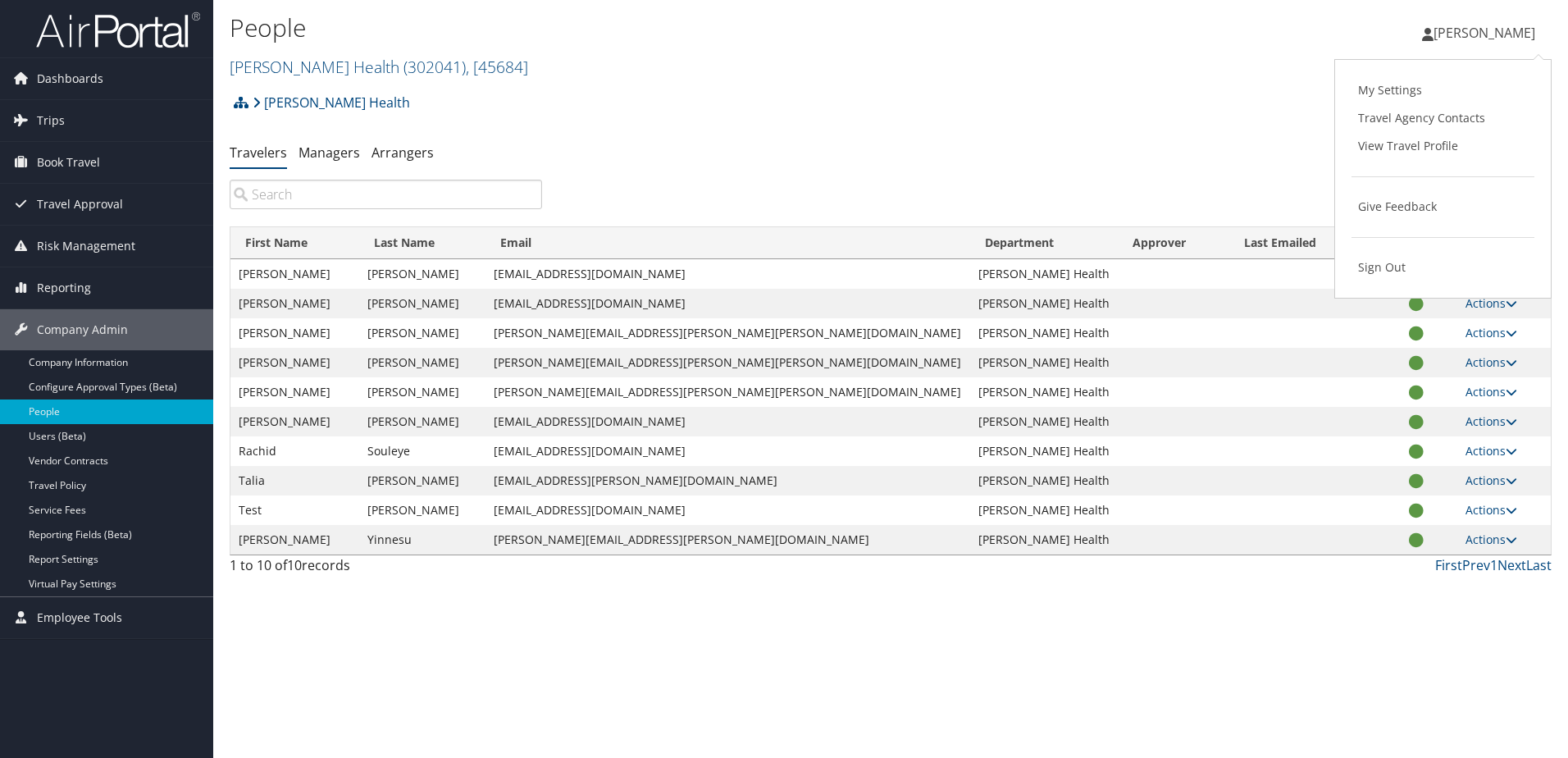
click at [1170, 155] on ul "Travelers Managers Arrangers" at bounding box center [890, 153] width 1322 height 30
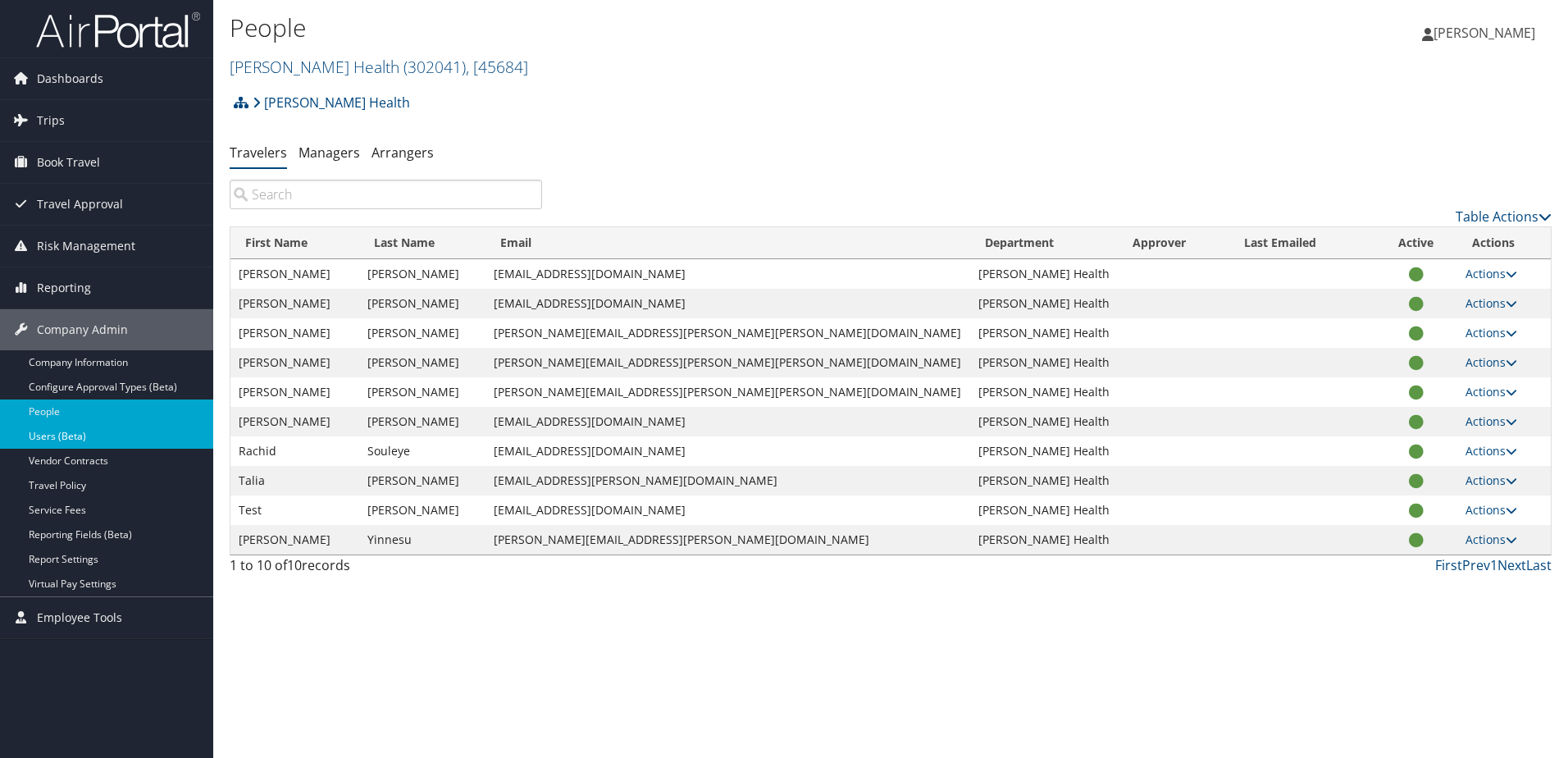
click at [32, 436] on link "Users (Beta)" at bounding box center [107, 437] width 214 height 25
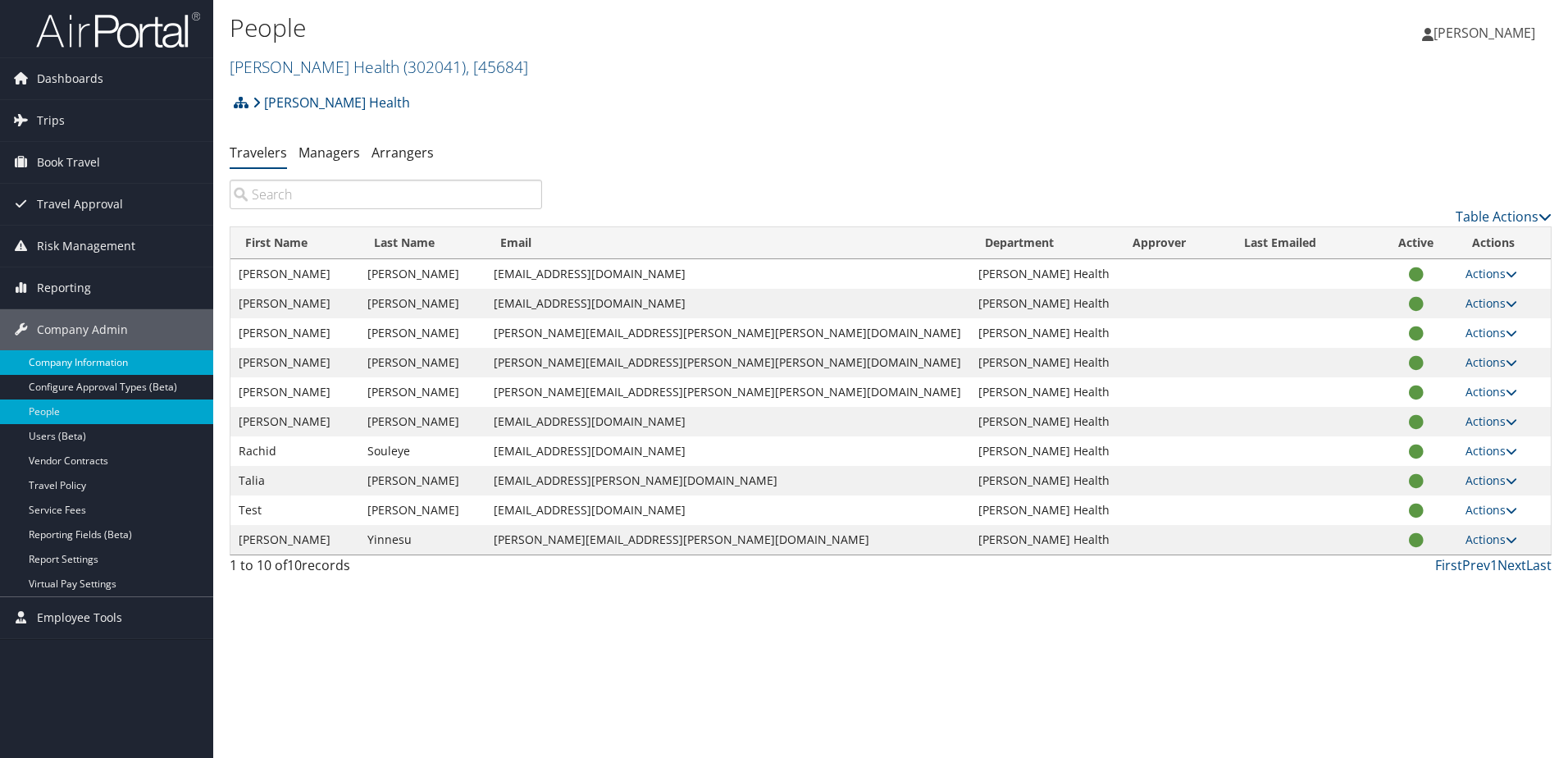
click at [45, 363] on link "Company Information" at bounding box center [107, 362] width 214 height 25
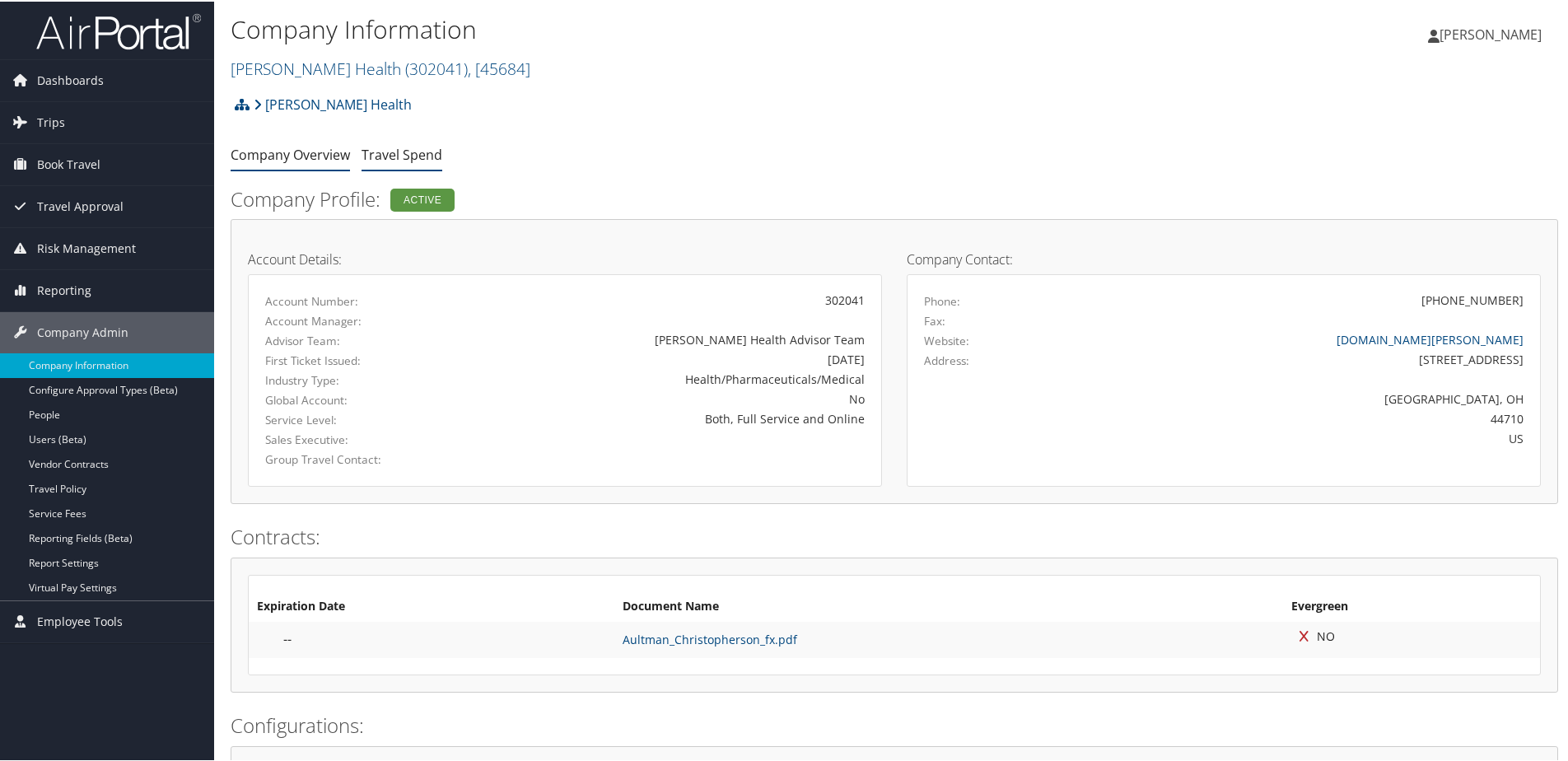
click at [392, 157] on link "Travel Spend" at bounding box center [402, 153] width 81 height 18
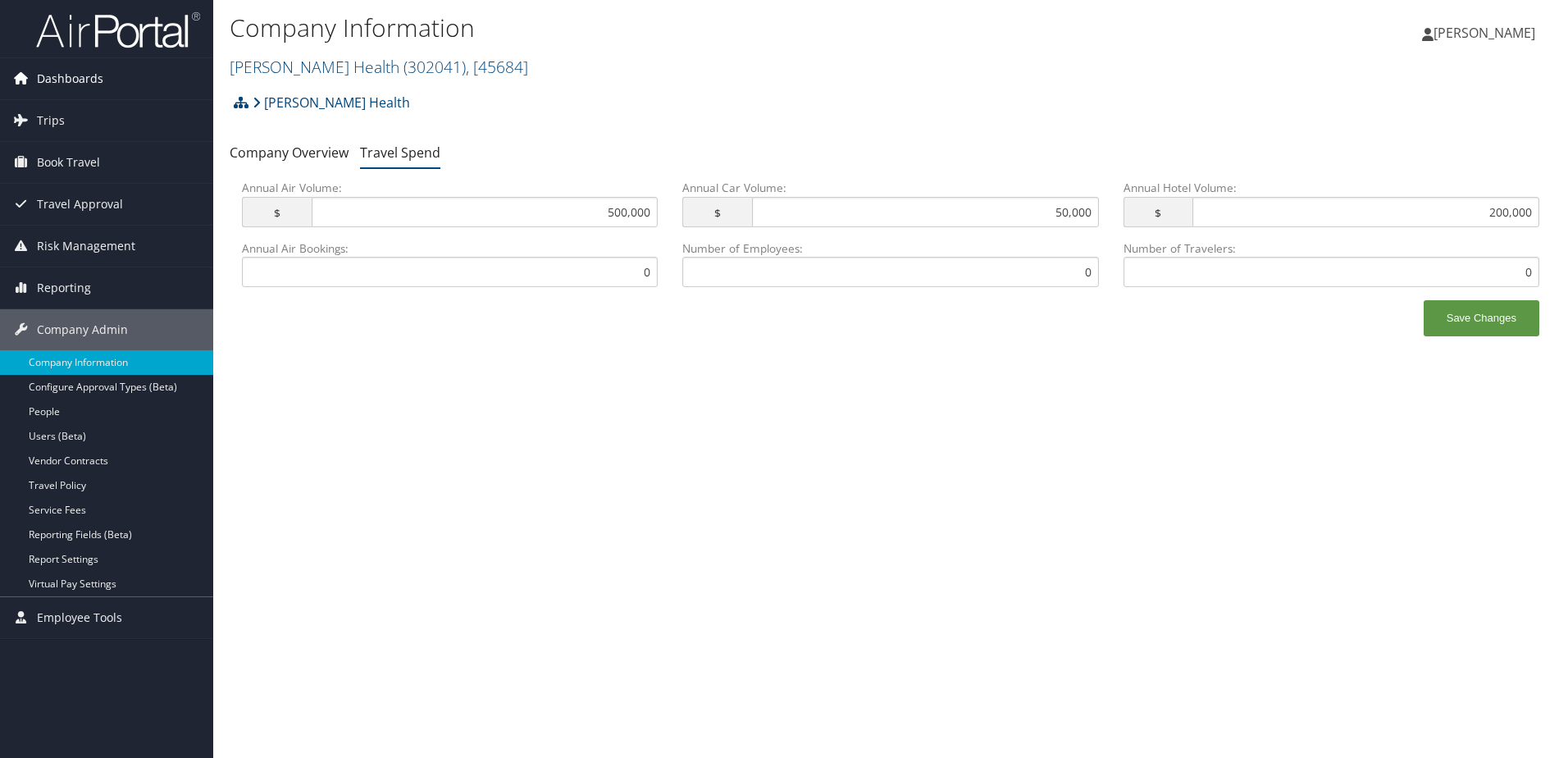
click at [73, 73] on span "Dashboards" at bounding box center [71, 79] width 67 height 41
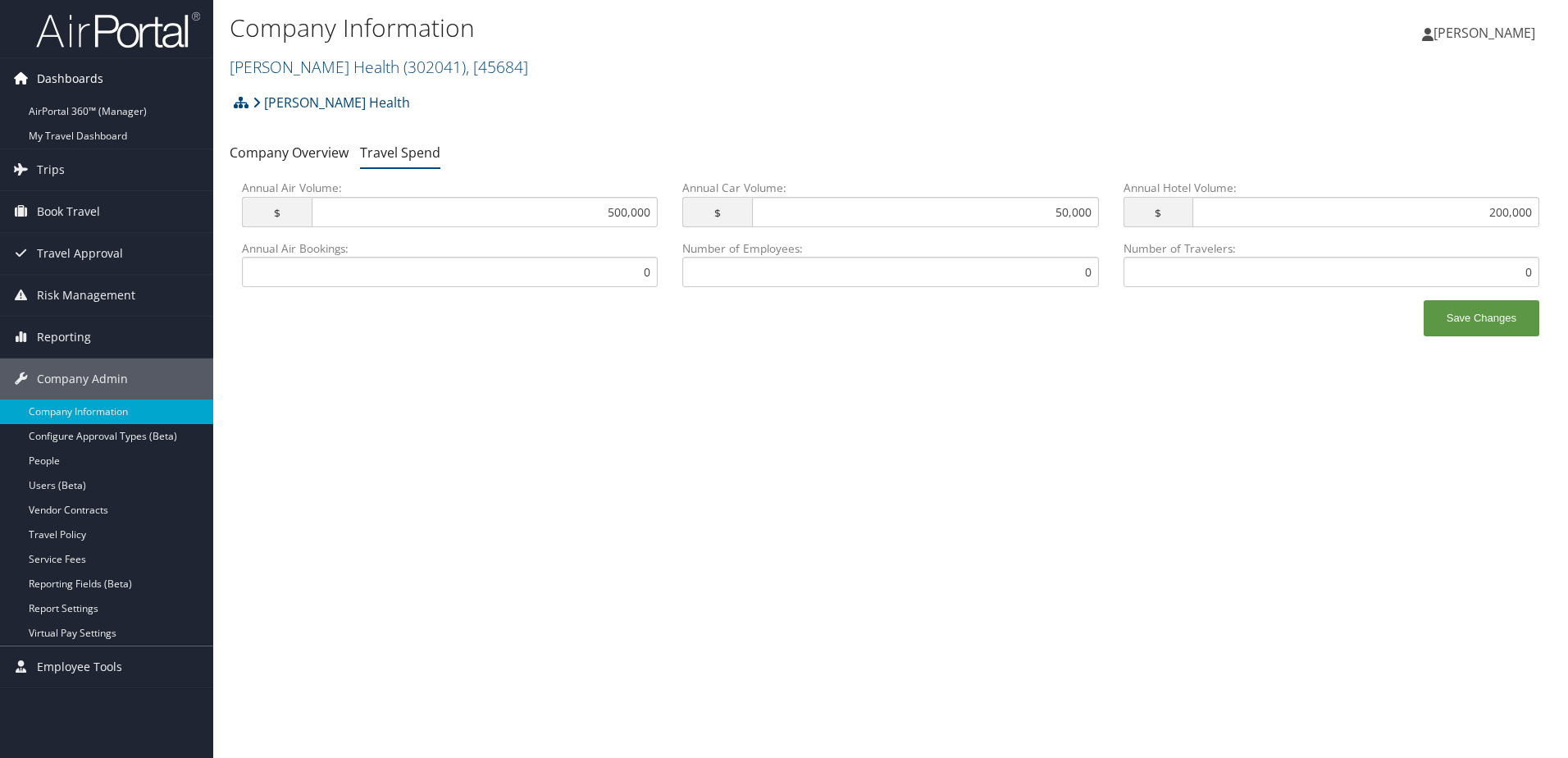
click at [45, 78] on span "Dashboards" at bounding box center [71, 79] width 67 height 41
